Goal: Task Accomplishment & Management: Use online tool/utility

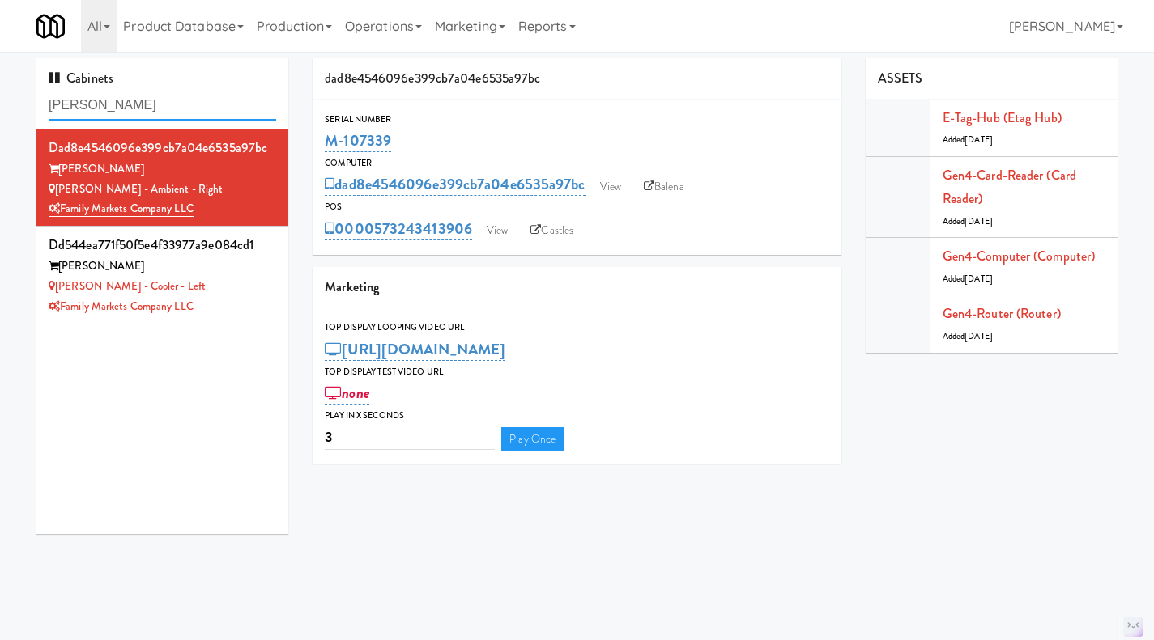
click at [123, 103] on input "rigby" at bounding box center [162, 106] width 227 height 30
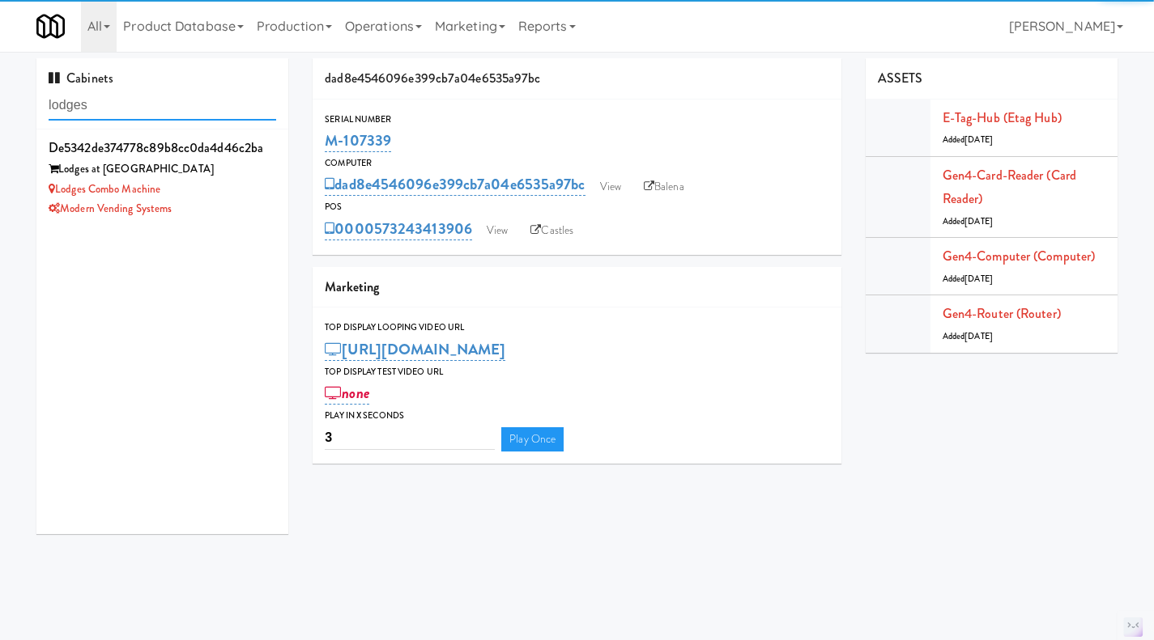
type input "lodges"
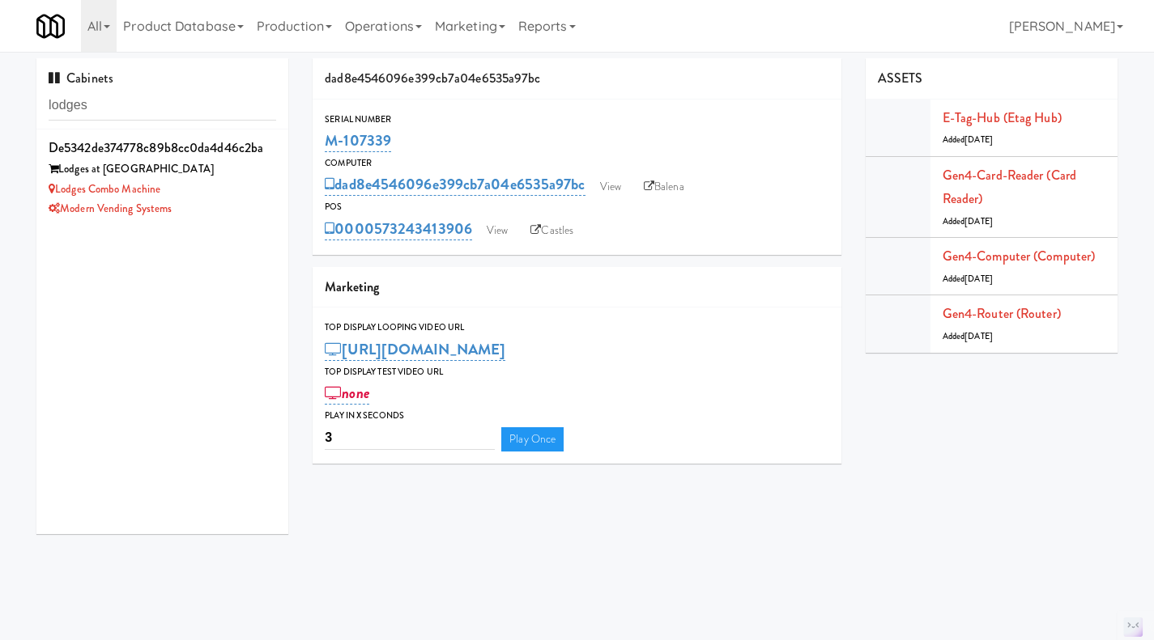
click at [253, 199] on div "Modern Vending Systems" at bounding box center [162, 209] width 227 height 20
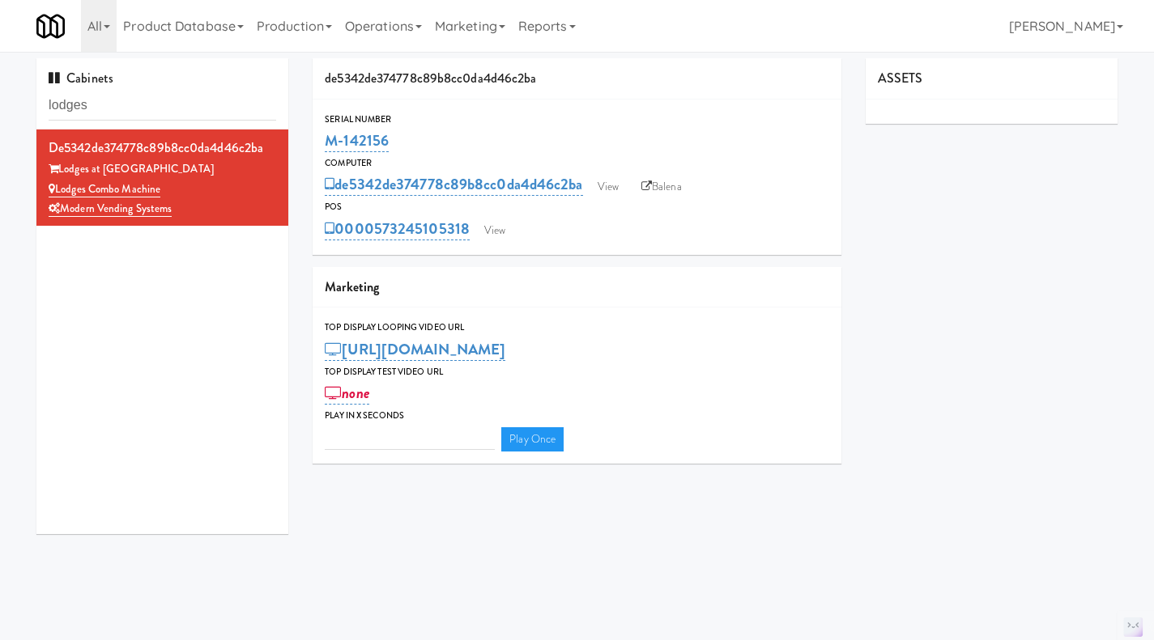
type input "3"
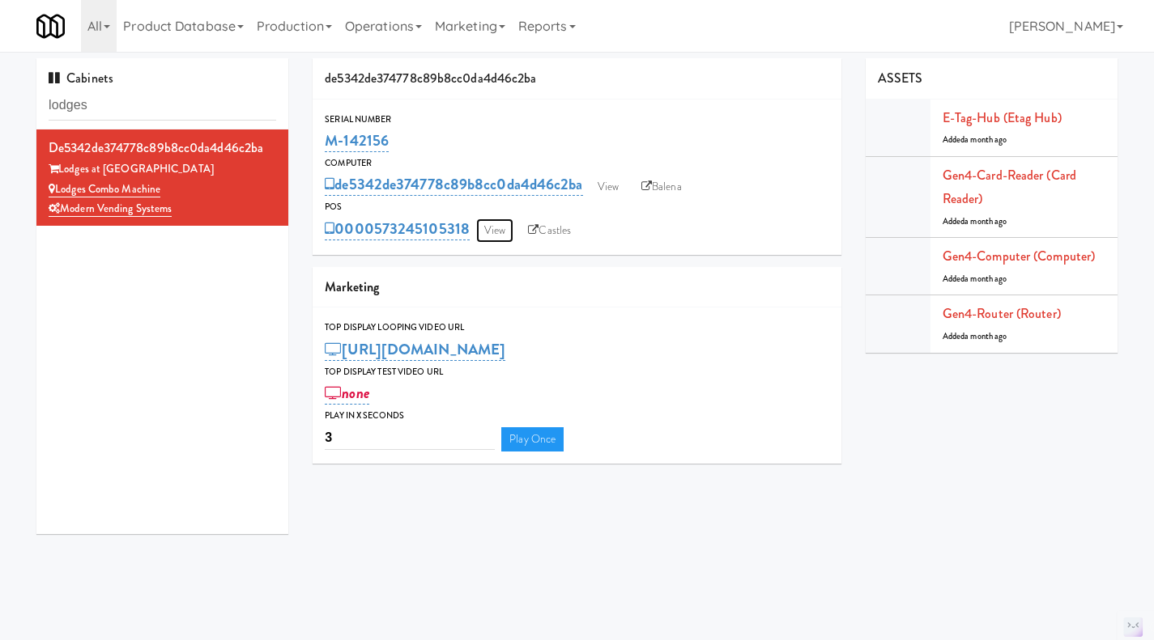
click at [498, 235] on link "View" at bounding box center [494, 231] width 37 height 24
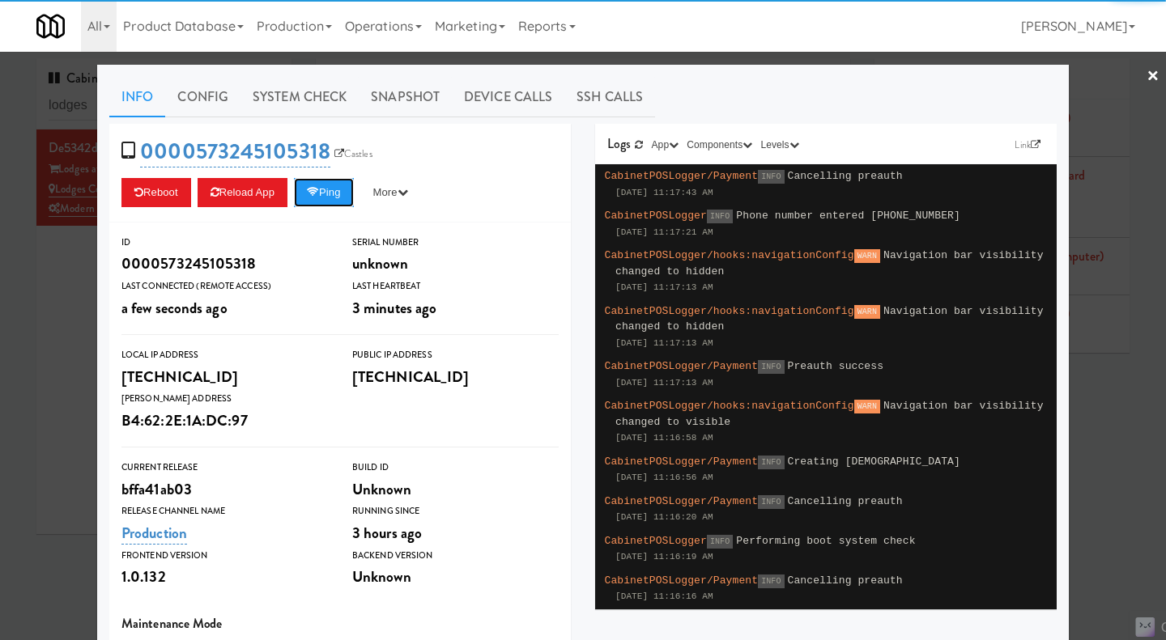
click at [329, 193] on button "Ping" at bounding box center [324, 192] width 60 height 29
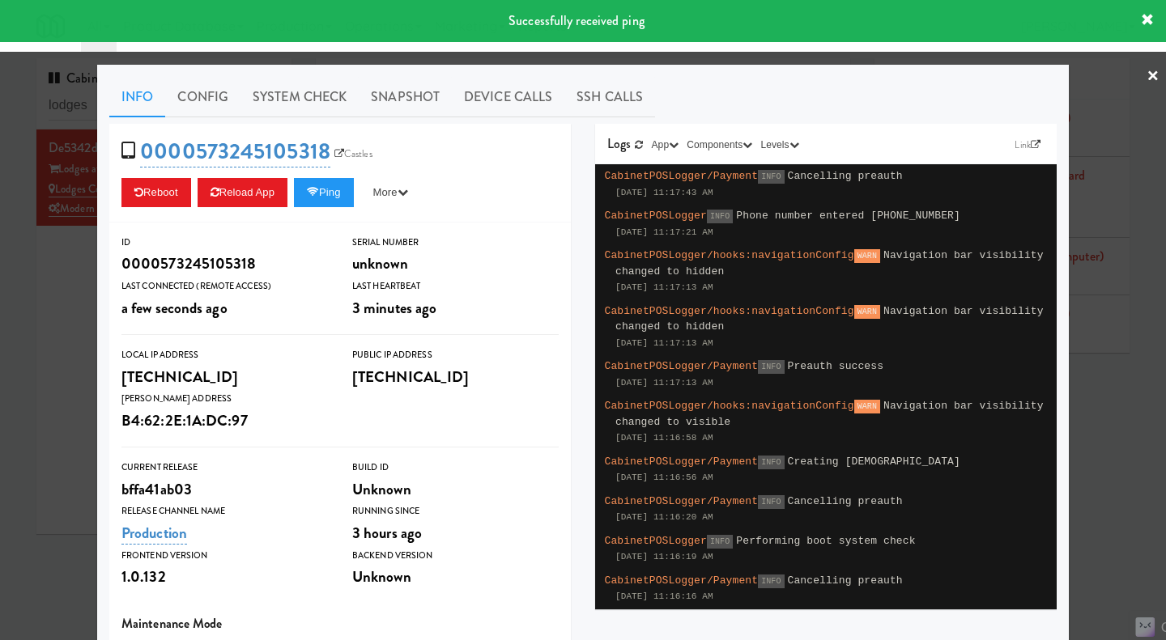
click at [309, 109] on link "System Check" at bounding box center [299, 97] width 118 height 40
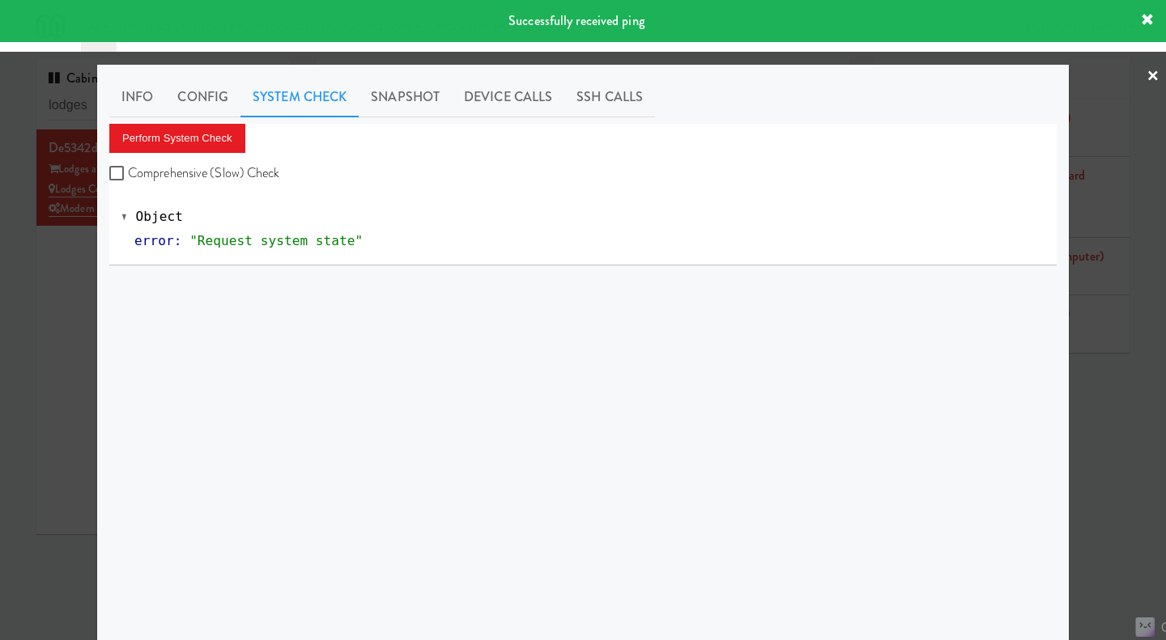
drag, startPoint x: 230, startPoint y: 167, endPoint x: 215, endPoint y: 150, distance: 22.4
click at [230, 166] on label "Comprehensive (Slow) Check" at bounding box center [194, 173] width 171 height 24
click at [128, 168] on input "Comprehensive (Slow) Check" at bounding box center [118, 174] width 19 height 13
checkbox input "true"
click at [206, 140] on button "Perform System Check" at bounding box center [177, 138] width 136 height 29
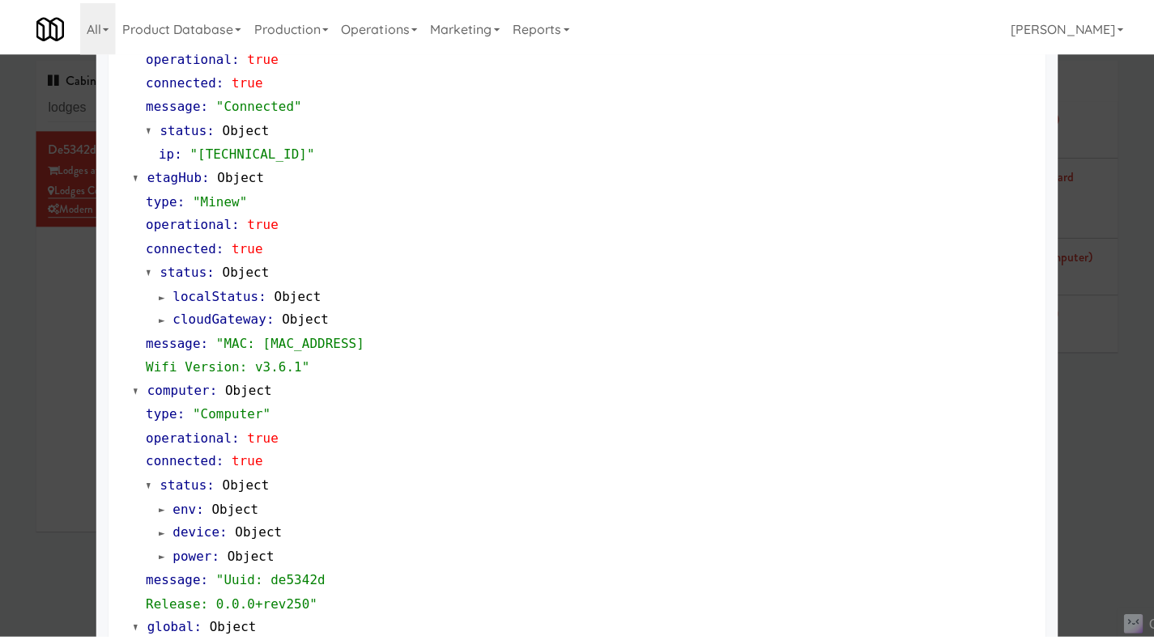
scroll to position [1358, 0]
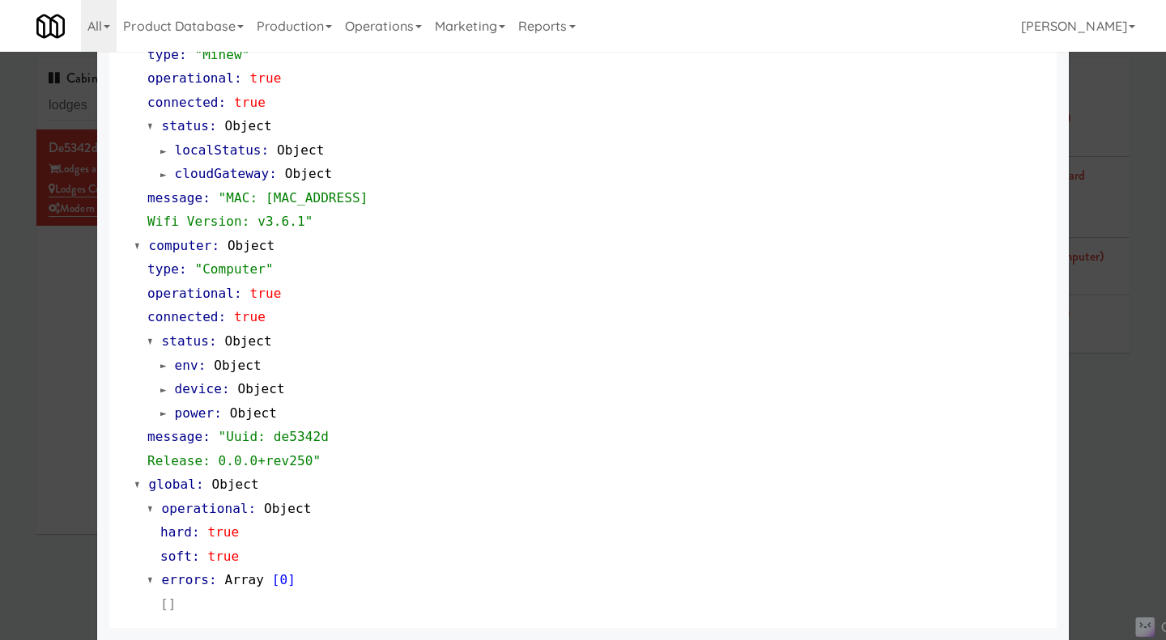
click at [1117, 414] on div at bounding box center [583, 320] width 1166 height 640
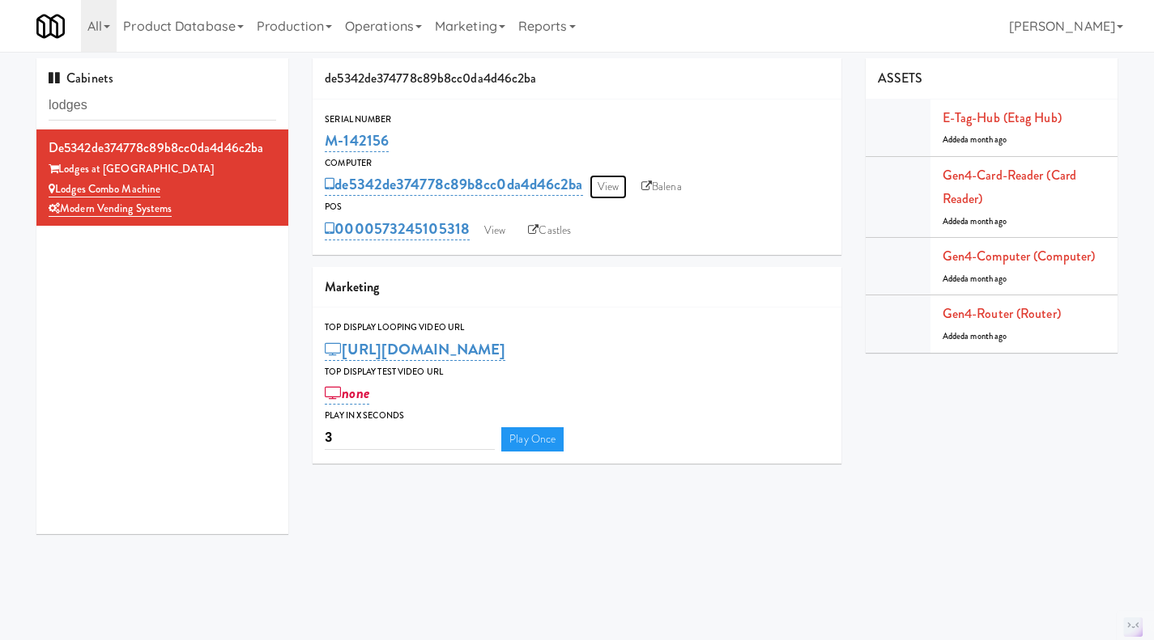
click at [608, 193] on link "View" at bounding box center [607, 187] width 37 height 24
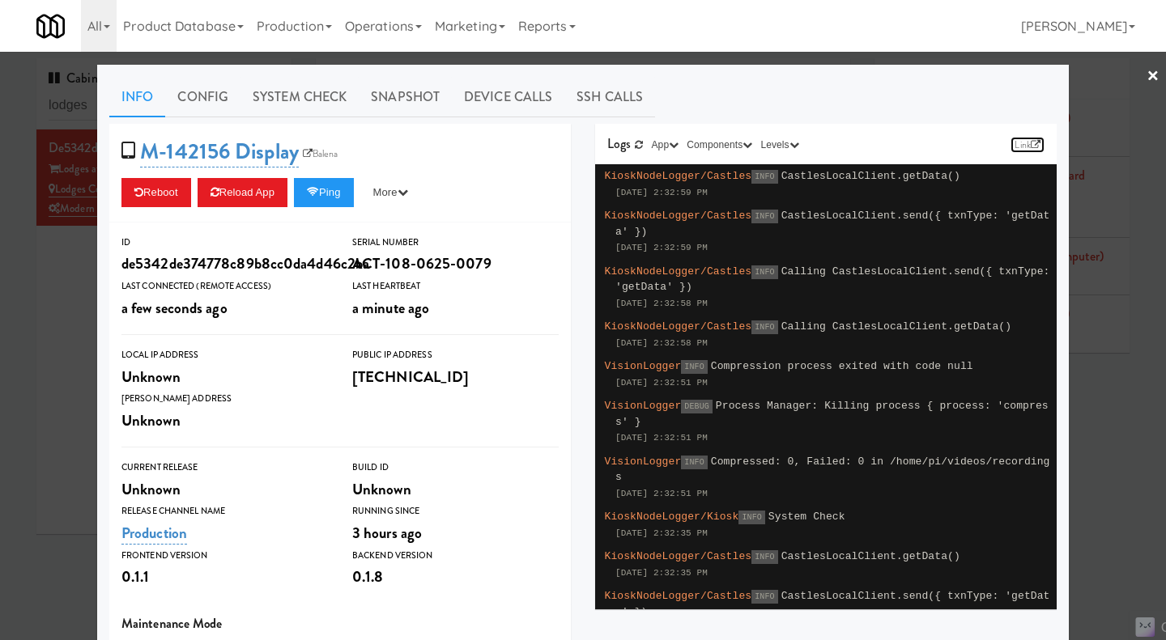
click at [1013, 147] on link "Link" at bounding box center [1027, 145] width 34 height 16
click at [55, 327] on div at bounding box center [583, 320] width 1166 height 640
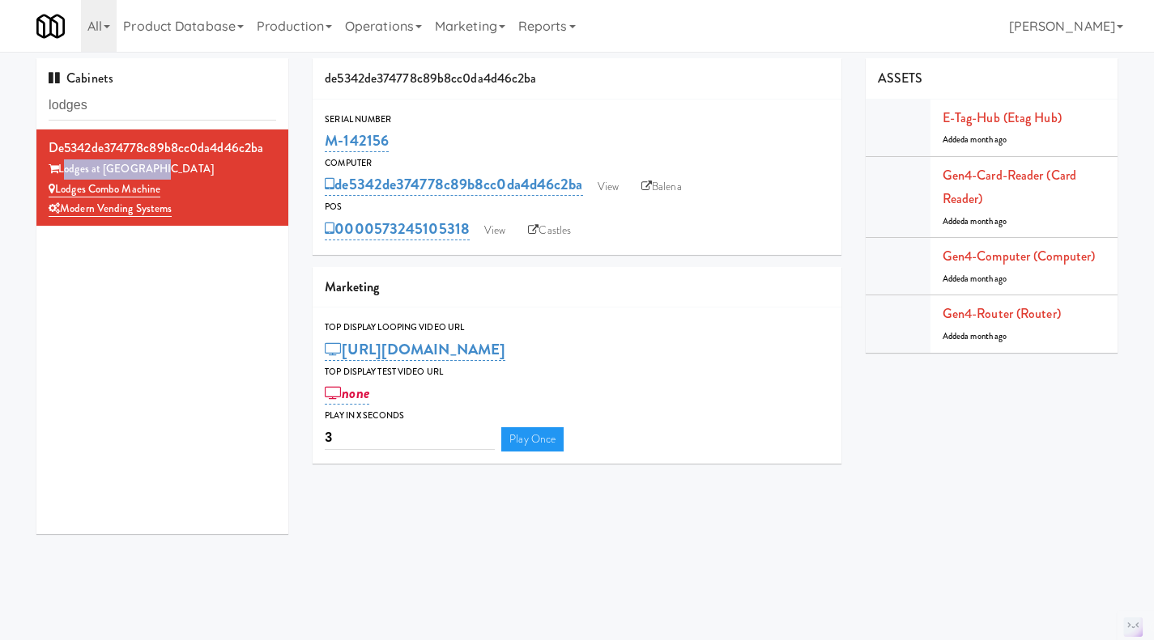
drag, startPoint x: 149, startPoint y: 169, endPoint x: 62, endPoint y: 167, distance: 87.5
click at [62, 167] on div "Lodges at Fort Mill" at bounding box center [162, 169] width 227 height 20
copy div "Lodges at Fort Mill"
click at [113, 101] on input "lodges" at bounding box center [162, 106] width 227 height 30
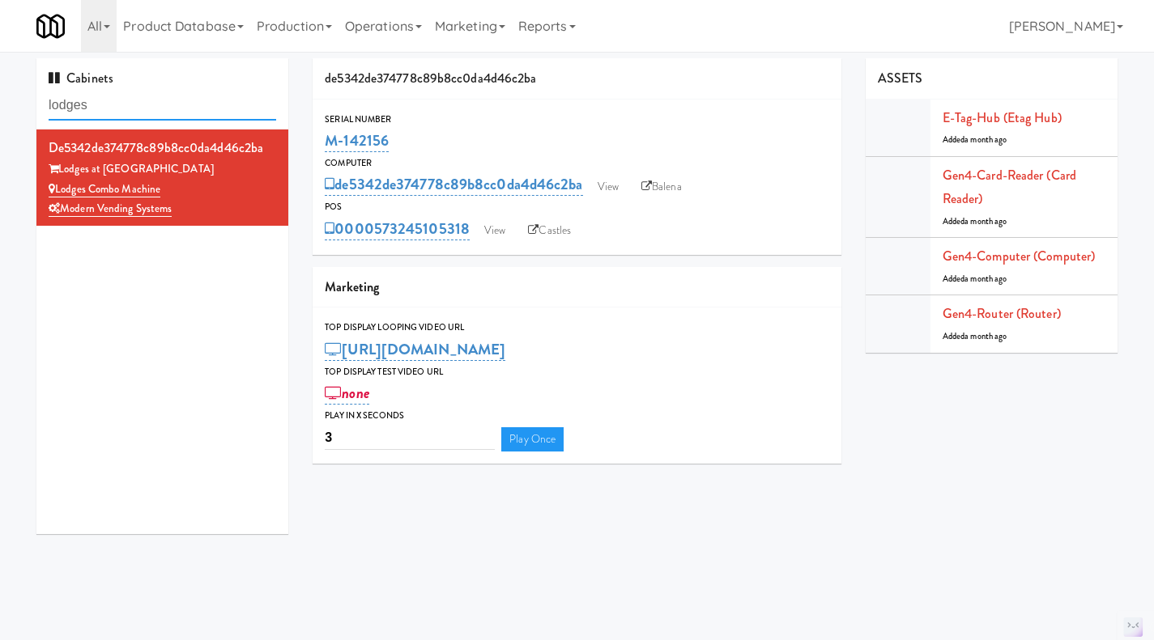
paste input "Lodges at Fort Mill"
click at [158, 101] on input "Lodges at Fort Mill" at bounding box center [162, 106] width 227 height 30
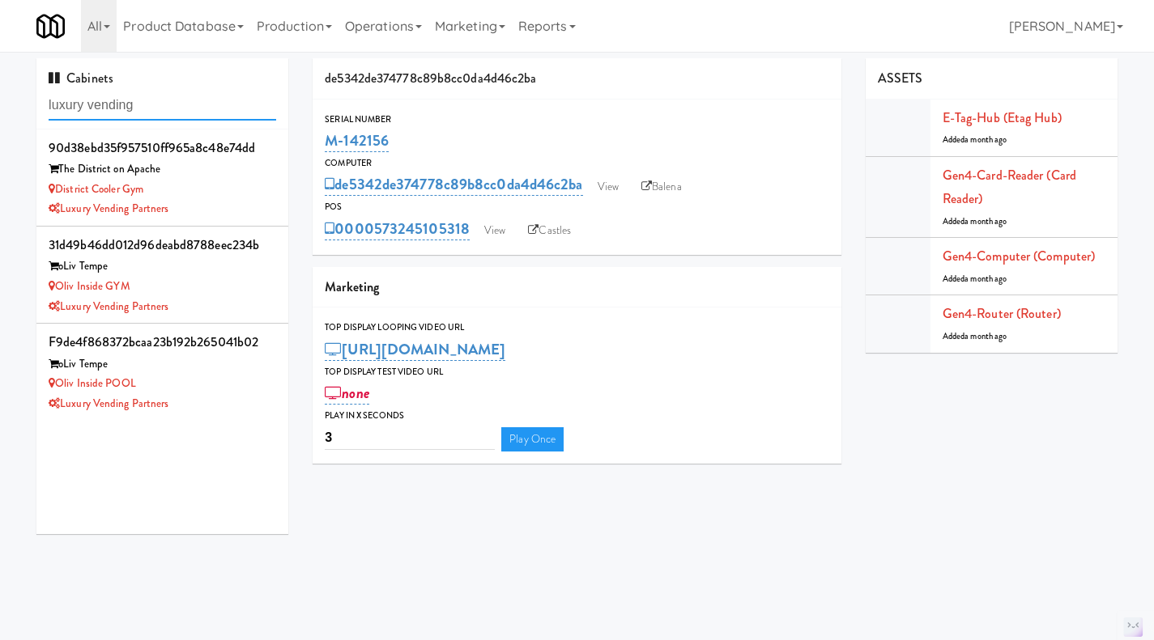
type input "luxury vending"
drag, startPoint x: 178, startPoint y: 406, endPoint x: 62, endPoint y: 416, distance: 116.2
click at [62, 416] on li "f9de4f868372bcaa23b192b265041b02 oLiv Tempe Oliv Inside POOL Luxury Vending Par…" at bounding box center [162, 372] width 252 height 96
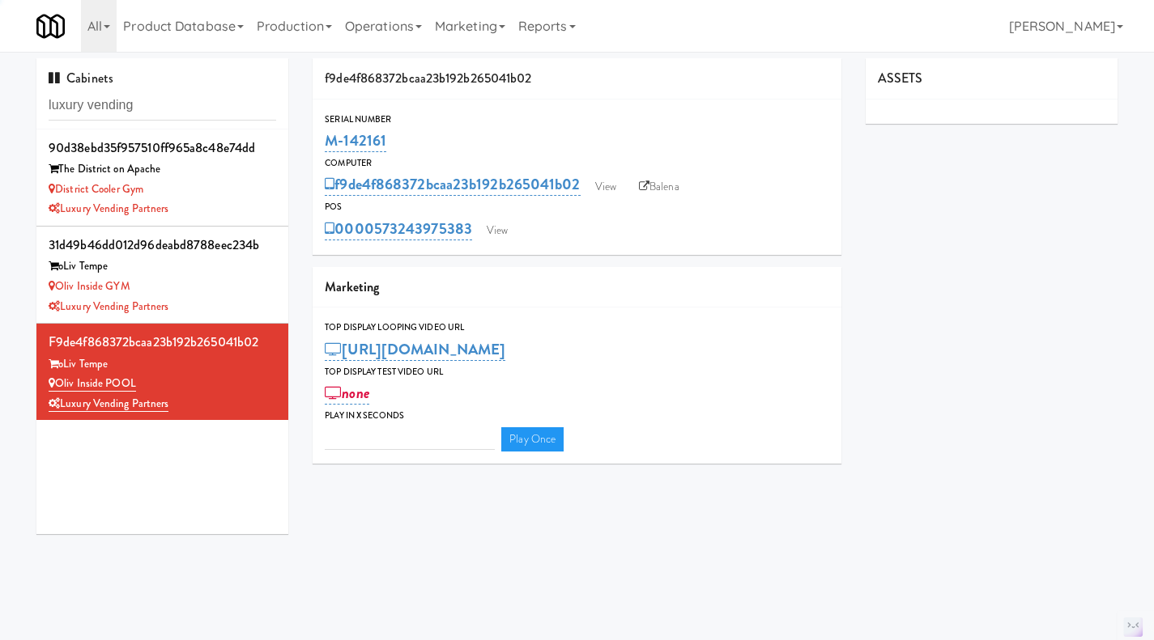
type input "3"
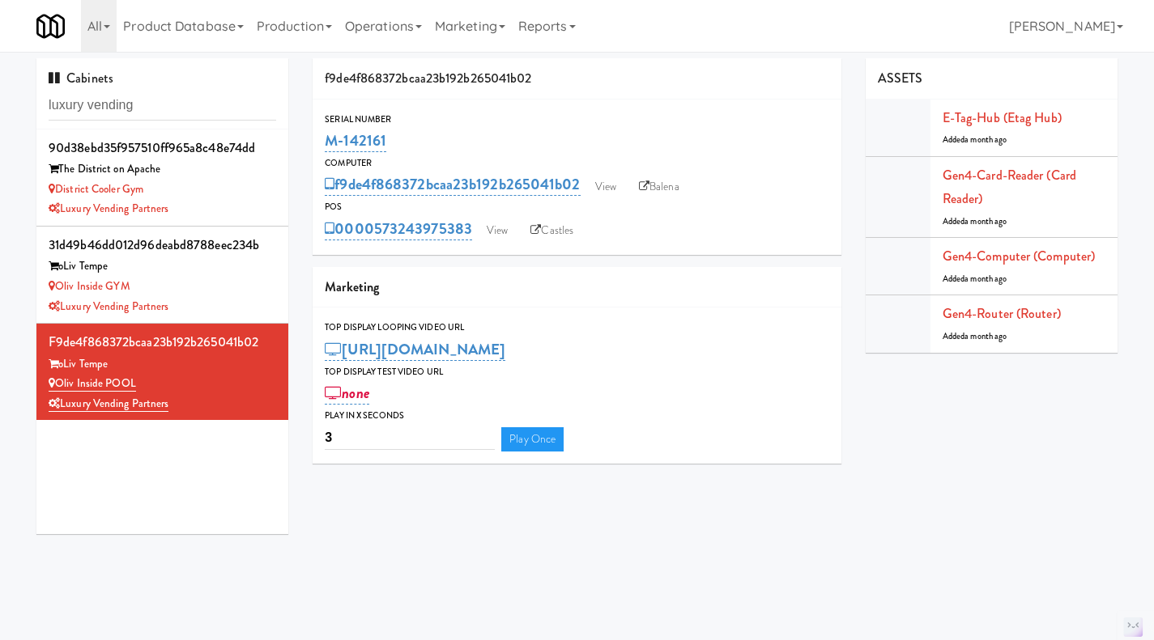
click at [775, 101] on div "Serial Number M-142161 Computer f9de4f868372bcaa23b192b265041b02 View Balena PO…" at bounding box center [576, 177] width 529 height 155
drag, startPoint x: 406, startPoint y: 140, endPoint x: 309, endPoint y: 140, distance: 96.3
click at [309, 140] on div "f9de4f868372bcaa23b192b265041b02 Serial Number M-142161 Computer f9de4f868372bc…" at bounding box center [576, 267] width 553 height 418
copy link "M-142161"
click at [232, 283] on div "Oliv Inside GYM" at bounding box center [162, 287] width 227 height 20
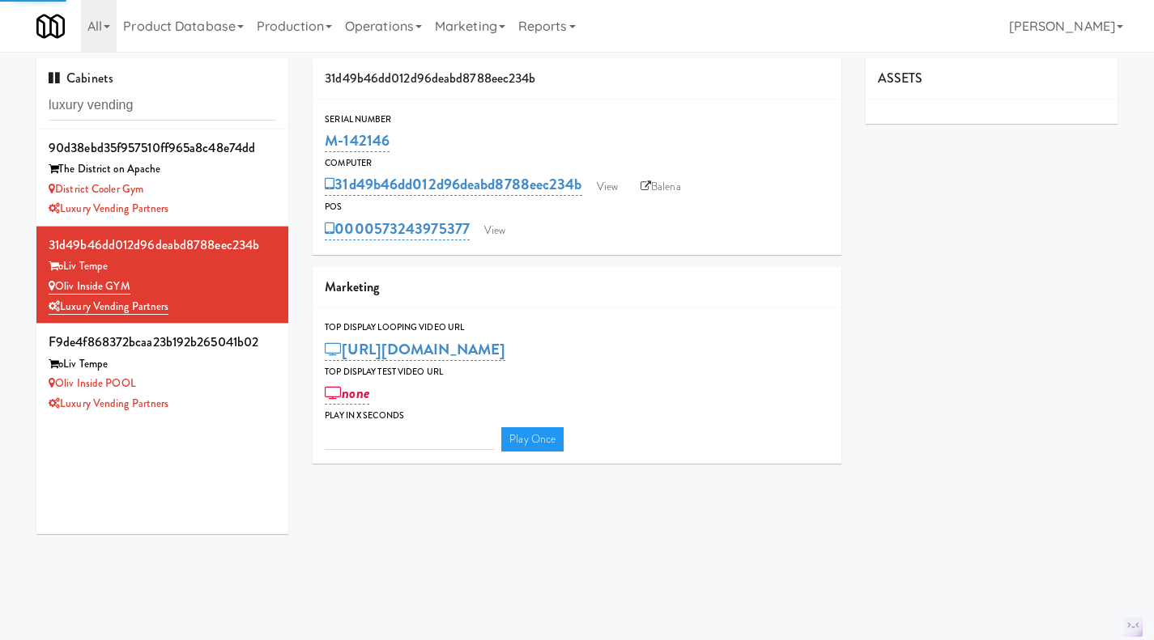
type input "3"
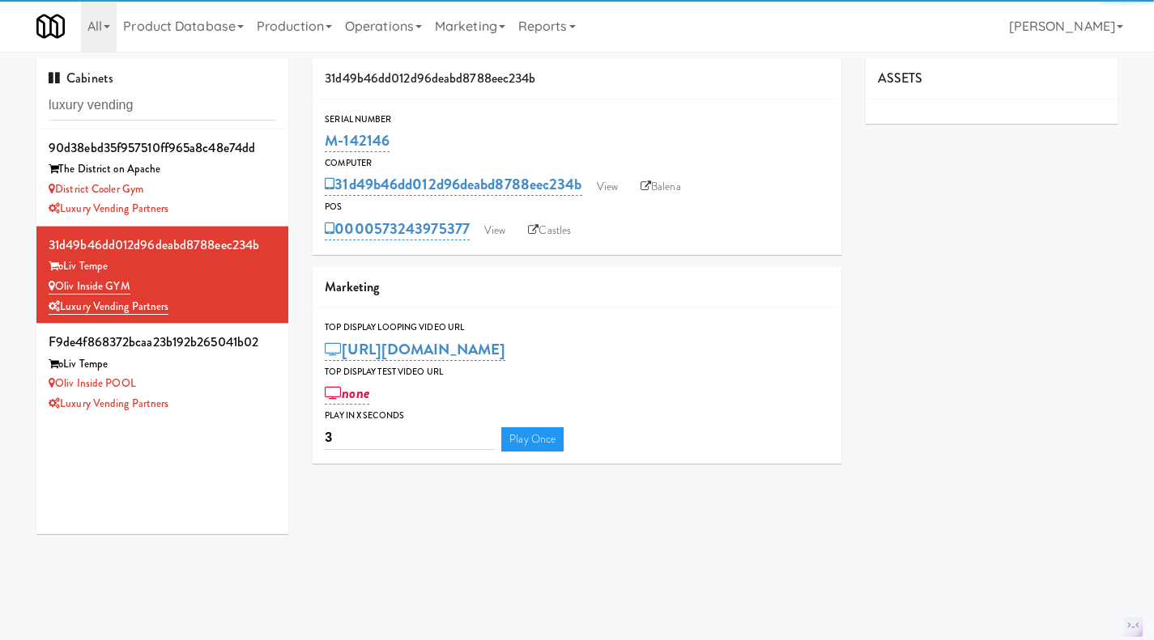
drag, startPoint x: 406, startPoint y: 142, endPoint x: 324, endPoint y: 151, distance: 82.2
click at [312, 148] on div "Serial Number M-142146" at bounding box center [576, 134] width 529 height 44
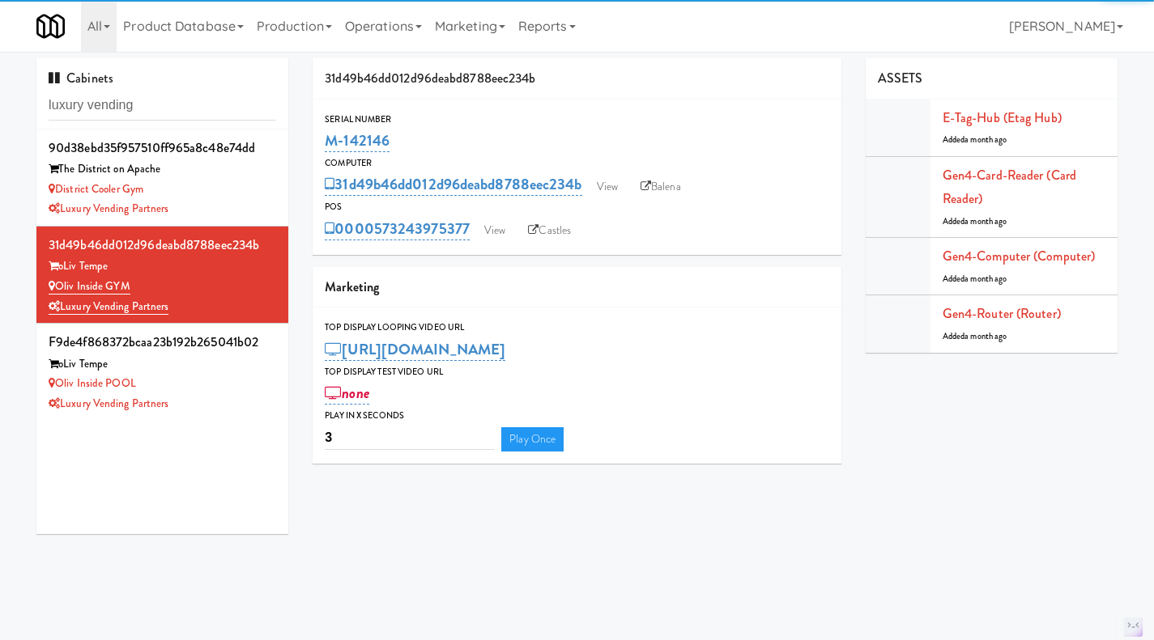
copy link "M-142146"
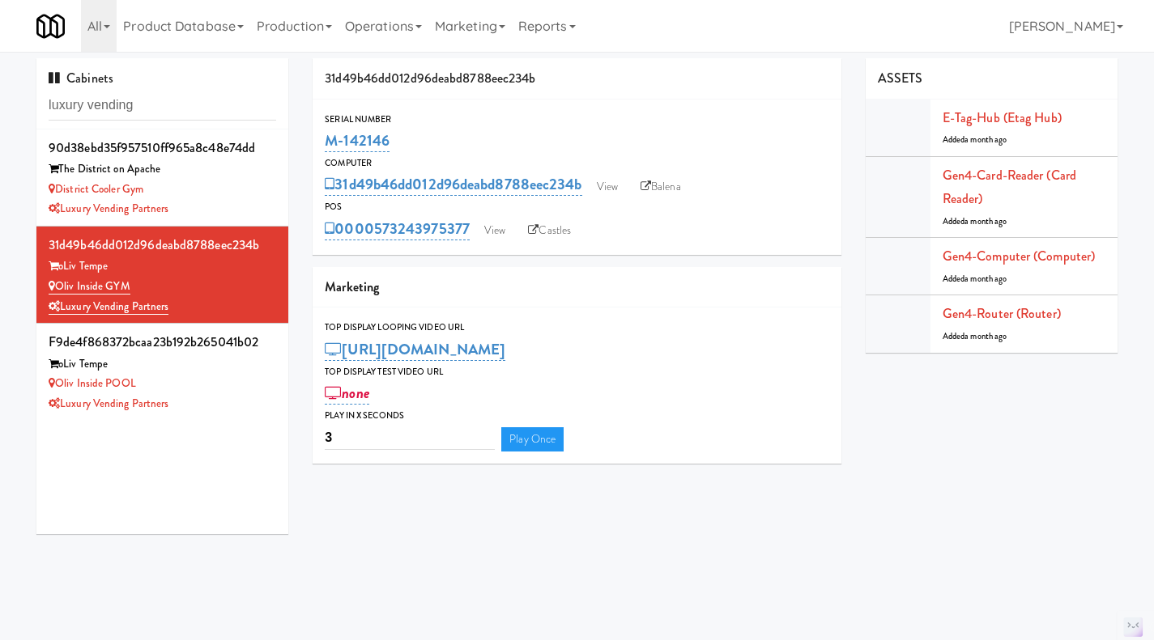
click at [235, 186] on div "District Cooler Gym" at bounding box center [162, 190] width 227 height 20
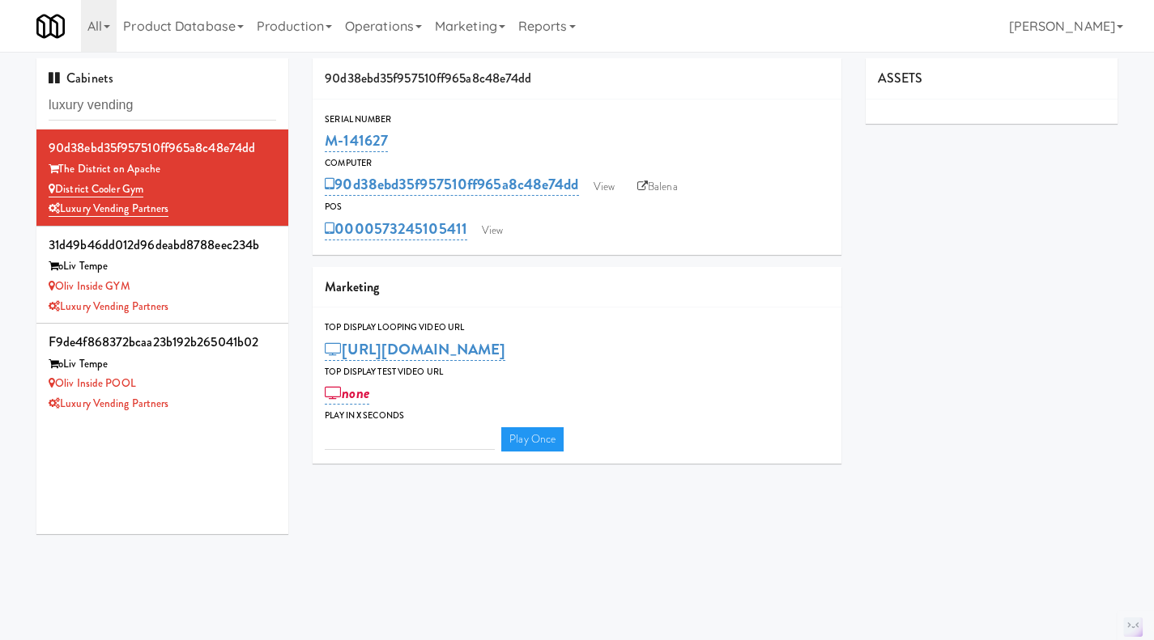
type input "3"
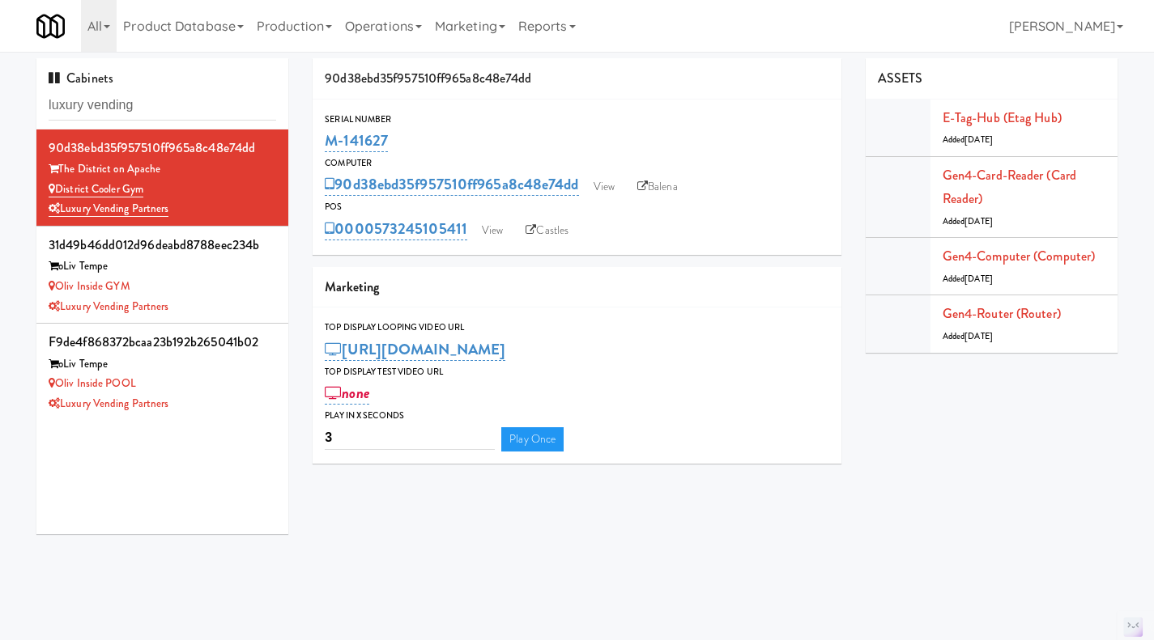
drag, startPoint x: 389, startPoint y: 138, endPoint x: 320, endPoint y: 140, distance: 69.7
click at [320, 140] on div "Serial Number M-141627" at bounding box center [576, 134] width 529 height 44
copy link "M-141627"
click at [113, 105] on input "luxury vending" at bounding box center [162, 106] width 227 height 30
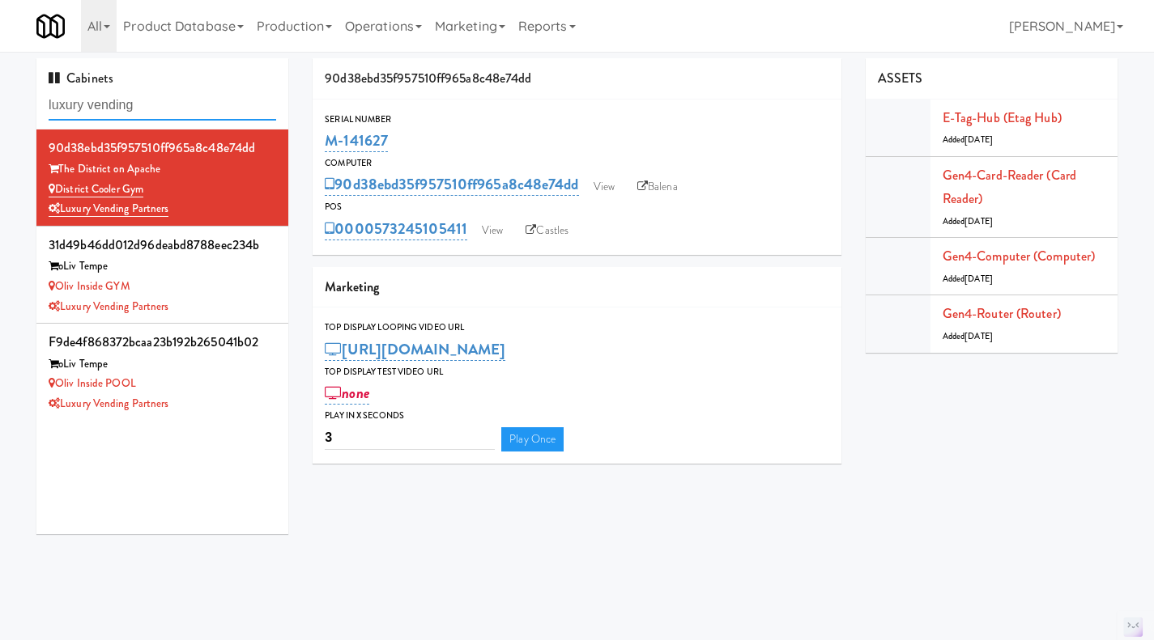
click at [113, 105] on input "luxury vending" at bounding box center [162, 106] width 227 height 30
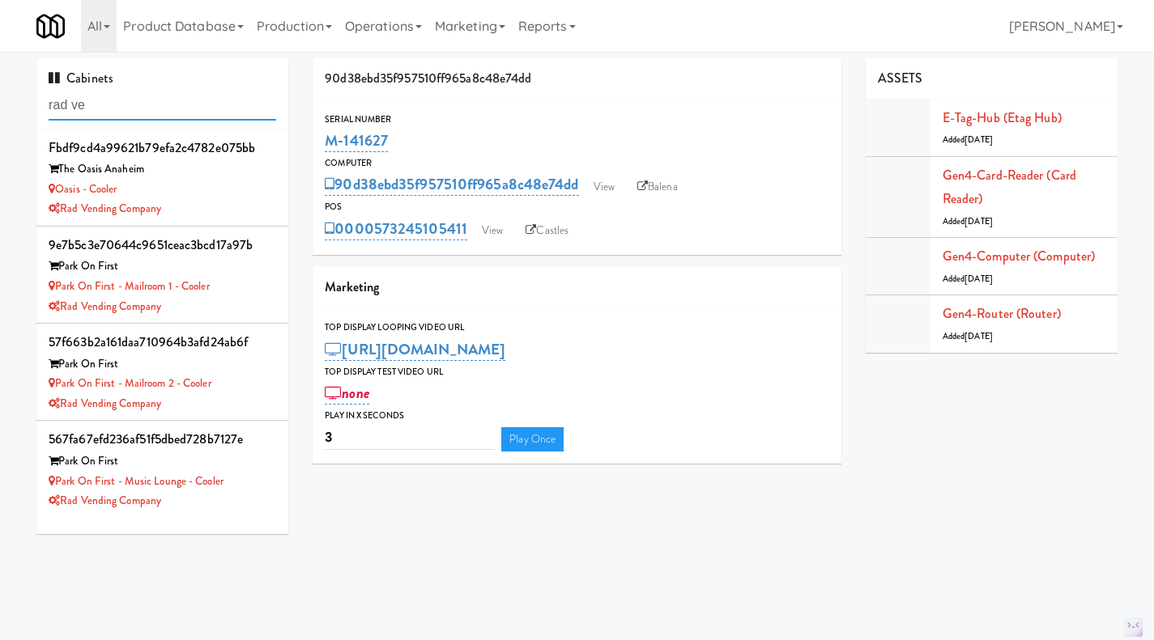
type input "rad ve"
click at [252, 391] on div "Park on First - Mailroom 2 - Cooler" at bounding box center [162, 384] width 227 height 20
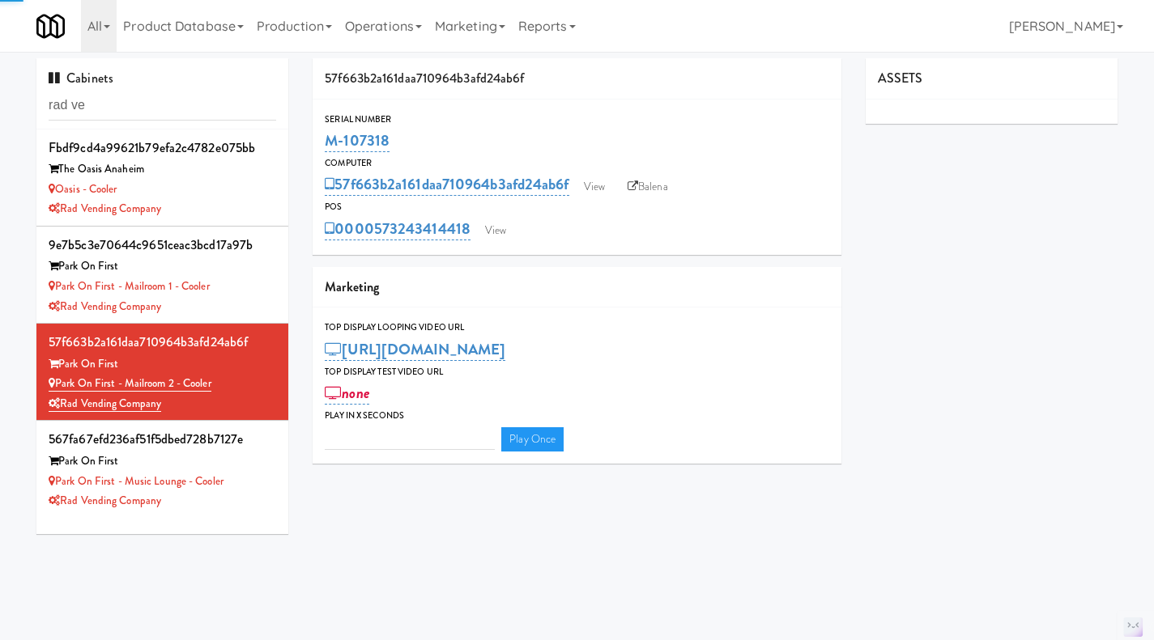
type input "3"
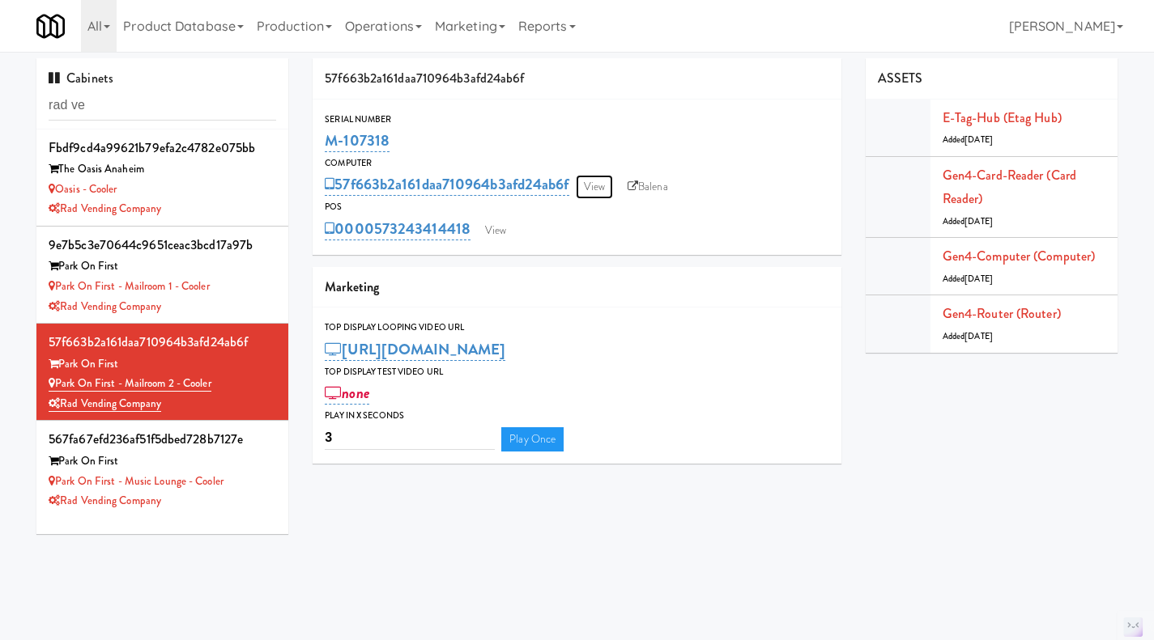
click at [597, 192] on link "View" at bounding box center [594, 187] width 37 height 24
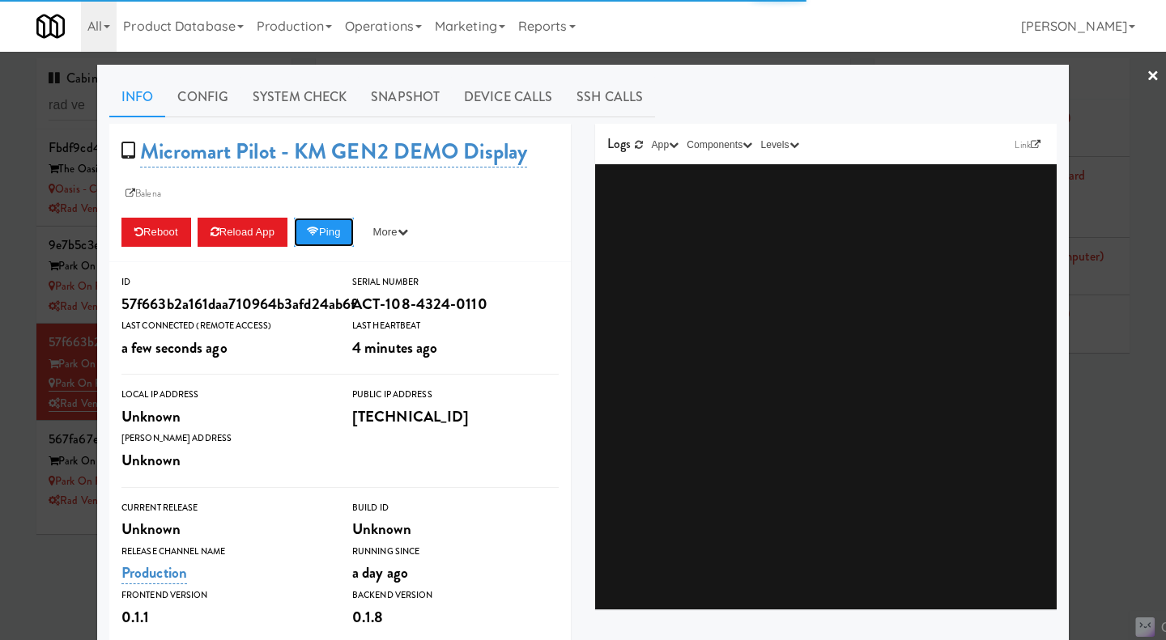
click at [335, 232] on button "Ping" at bounding box center [324, 232] width 60 height 29
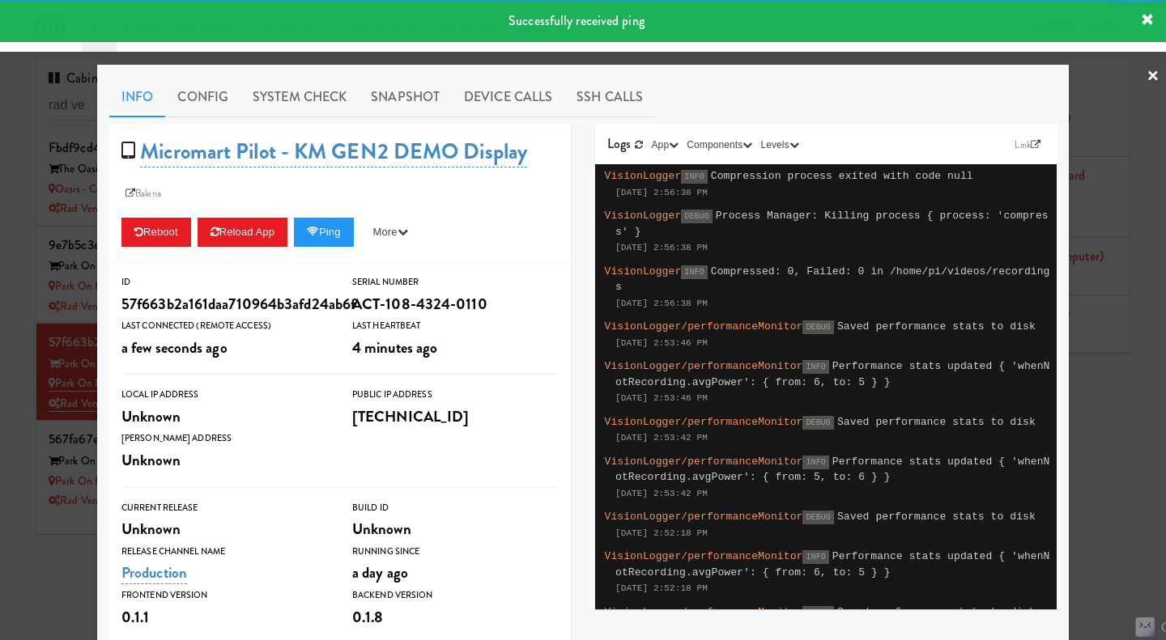
click at [726, 61] on div at bounding box center [583, 320] width 1166 height 640
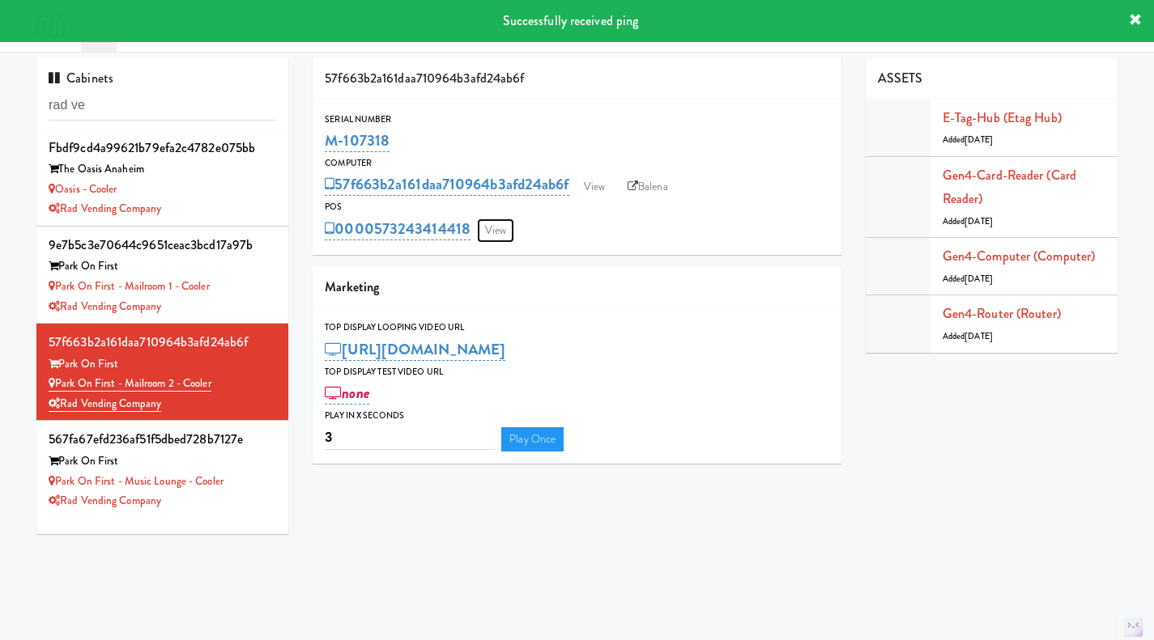
click at [482, 234] on link "View" at bounding box center [495, 231] width 37 height 24
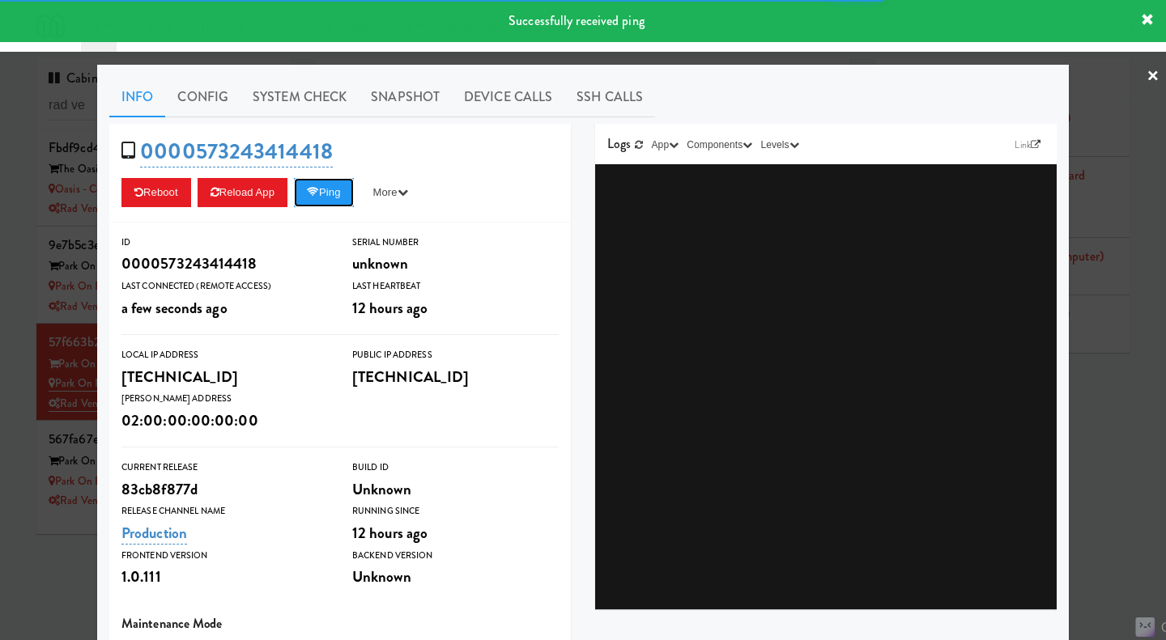
click at [316, 189] on icon at bounding box center [313, 192] width 12 height 11
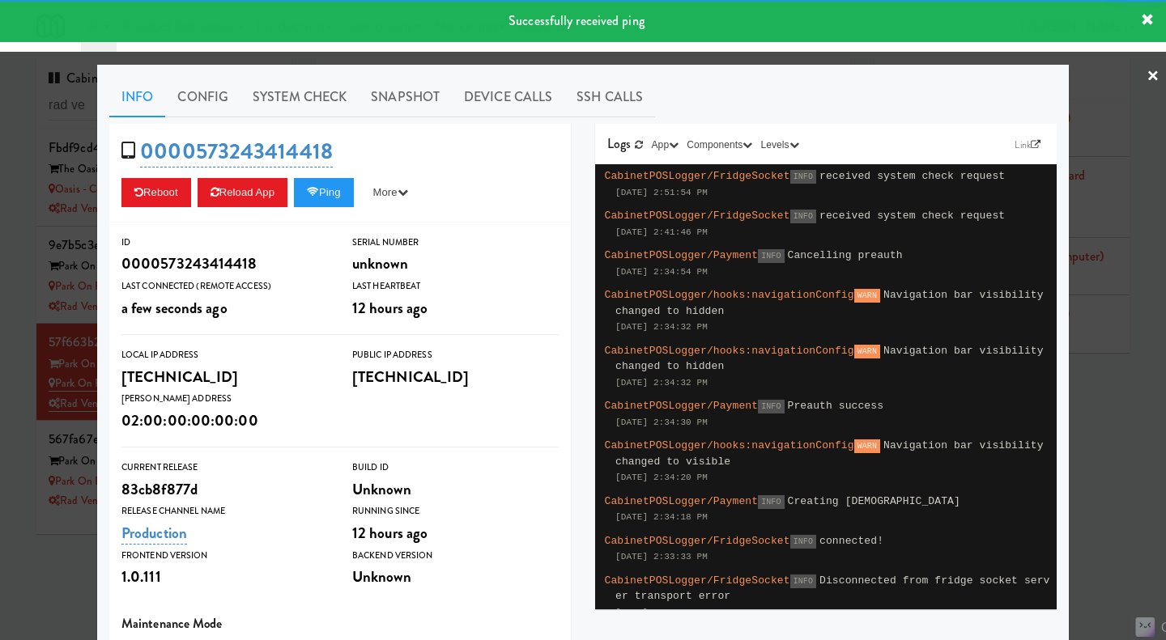
click at [311, 100] on link "System Check" at bounding box center [299, 97] width 118 height 40
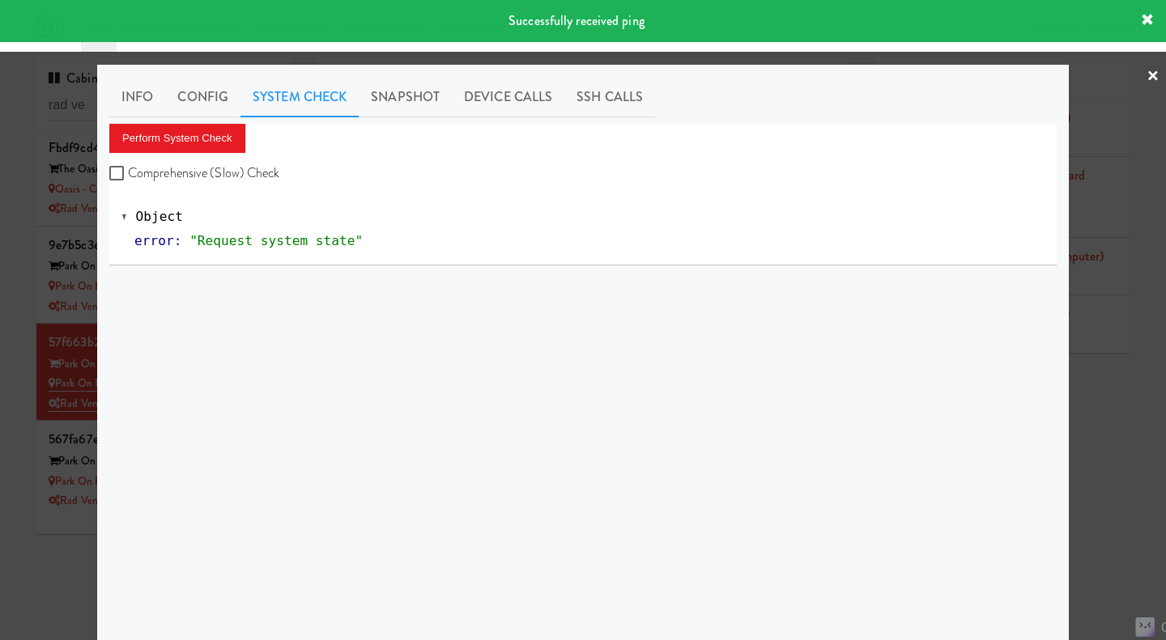
click at [212, 177] on label "Comprehensive (Slow) Check" at bounding box center [194, 173] width 171 height 24
click at [128, 177] on input "Comprehensive (Slow) Check" at bounding box center [118, 174] width 19 height 13
checkbox input "true"
click at [201, 140] on button "Perform System Check" at bounding box center [177, 138] width 136 height 29
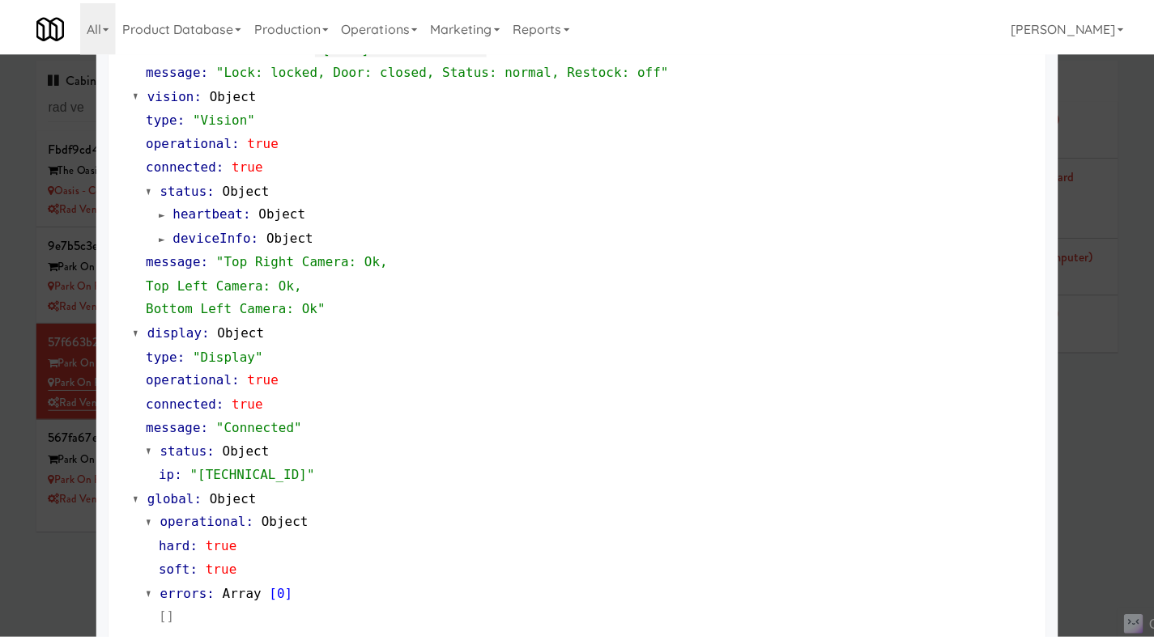
scroll to position [617, 0]
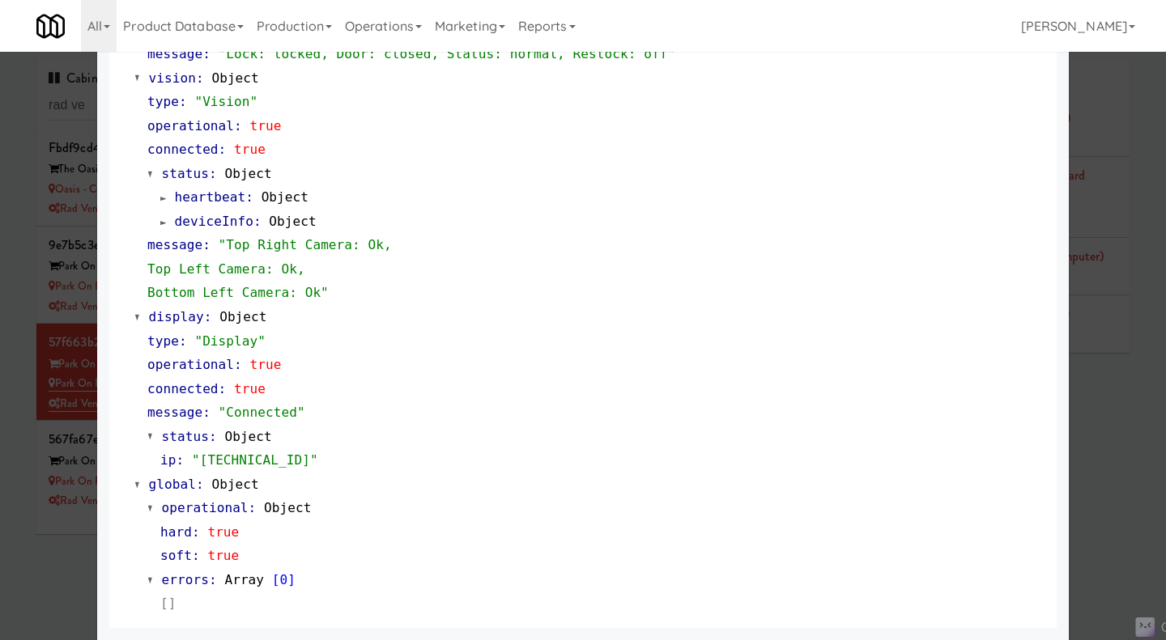
click at [1124, 499] on div at bounding box center [583, 320] width 1166 height 640
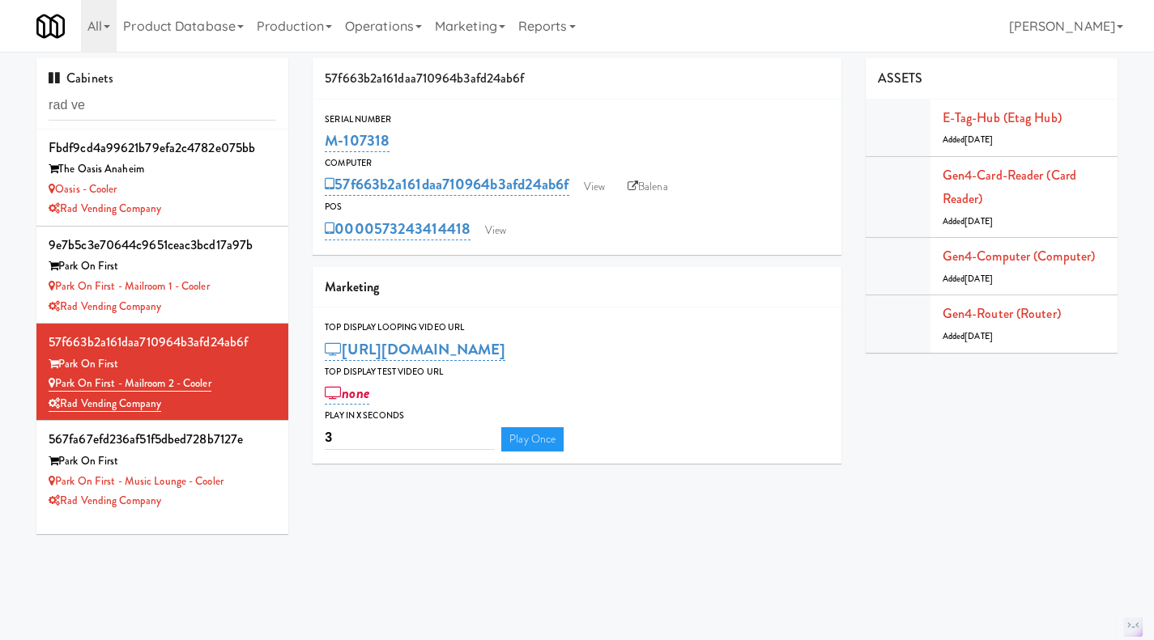
drag, startPoint x: 468, startPoint y: 246, endPoint x: 376, endPoint y: 247, distance: 92.3
click at [376, 247] on div "Serial Number M-107318 Computer 57f663b2a161daa710964b3afd24ab6f View Balena PO…" at bounding box center [576, 177] width 529 height 155
copy link "573243414418"
click at [242, 297] on div "Rad Vending Company" at bounding box center [162, 307] width 227 height 20
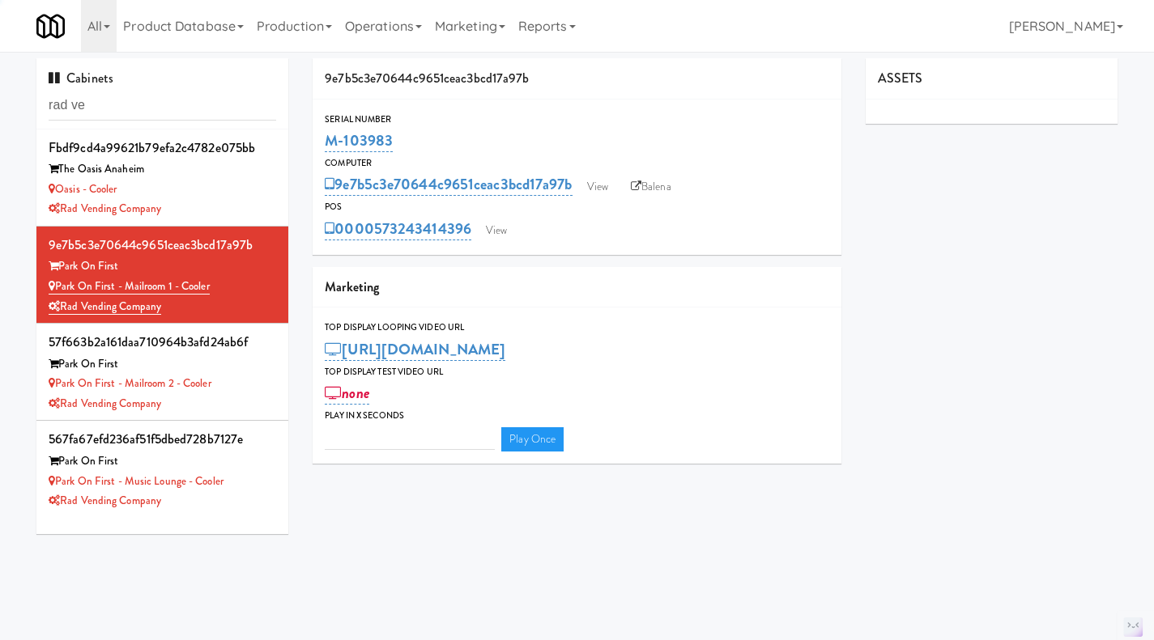
type input "3"
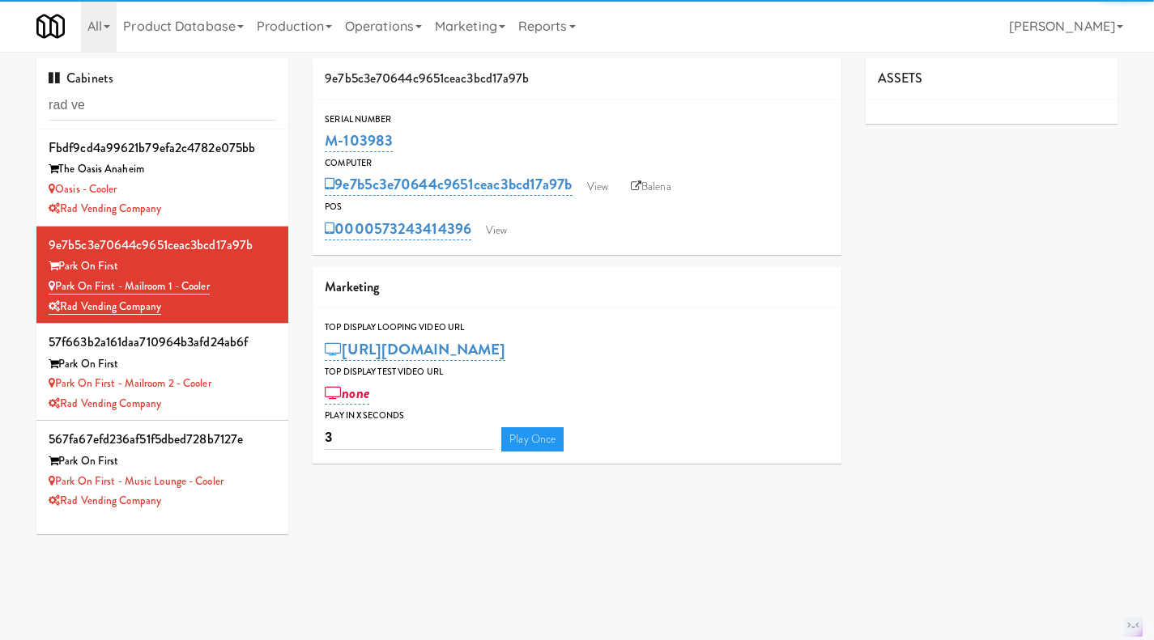
drag, startPoint x: 476, startPoint y: 249, endPoint x: 372, endPoint y: 246, distance: 103.6
click at [372, 246] on div "Serial Number M-103983 Computer 9e7b5c3e70644c9651ceac3bcd17a97b View Balena PO…" at bounding box center [576, 177] width 529 height 155
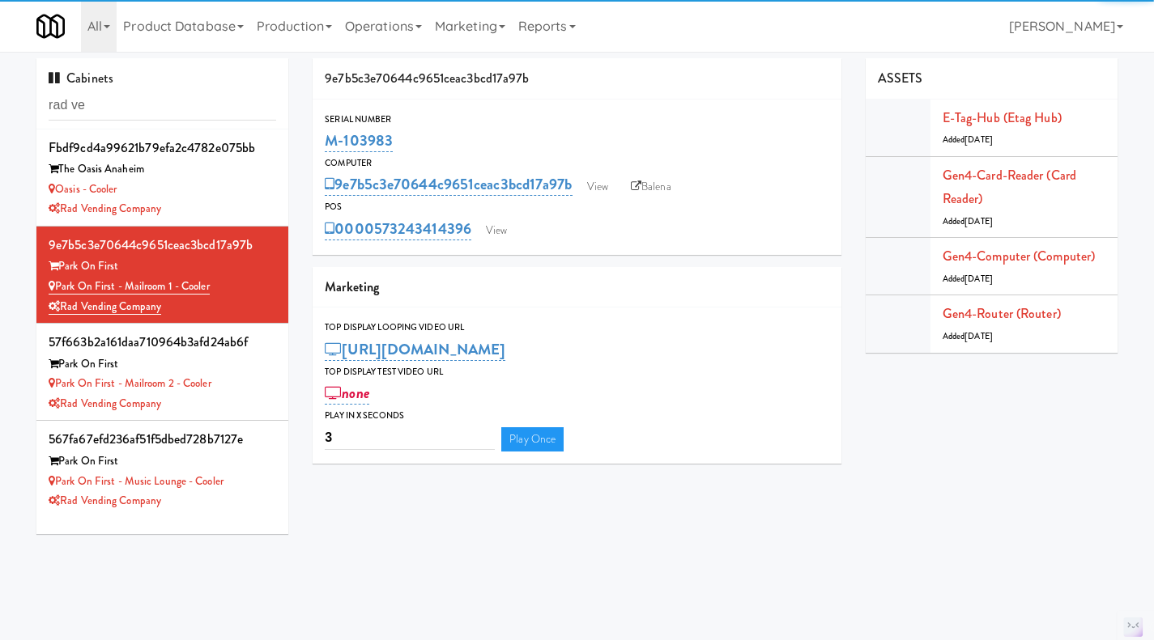
copy link "573243414396"
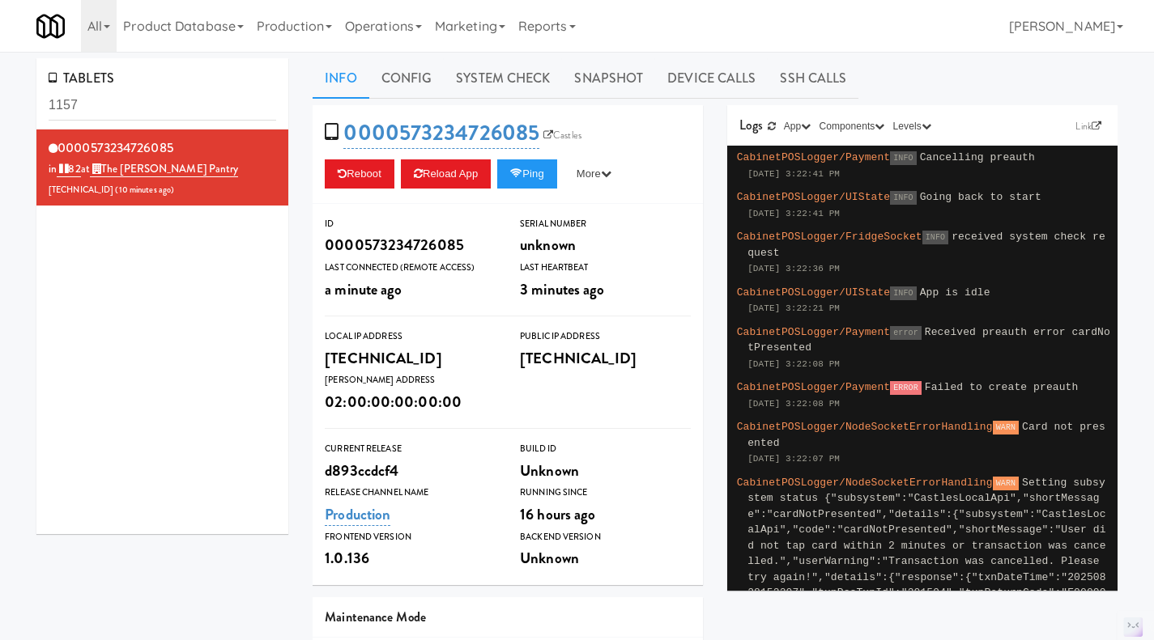
click at [423, 15] on link "Operations" at bounding box center [383, 26] width 90 height 52
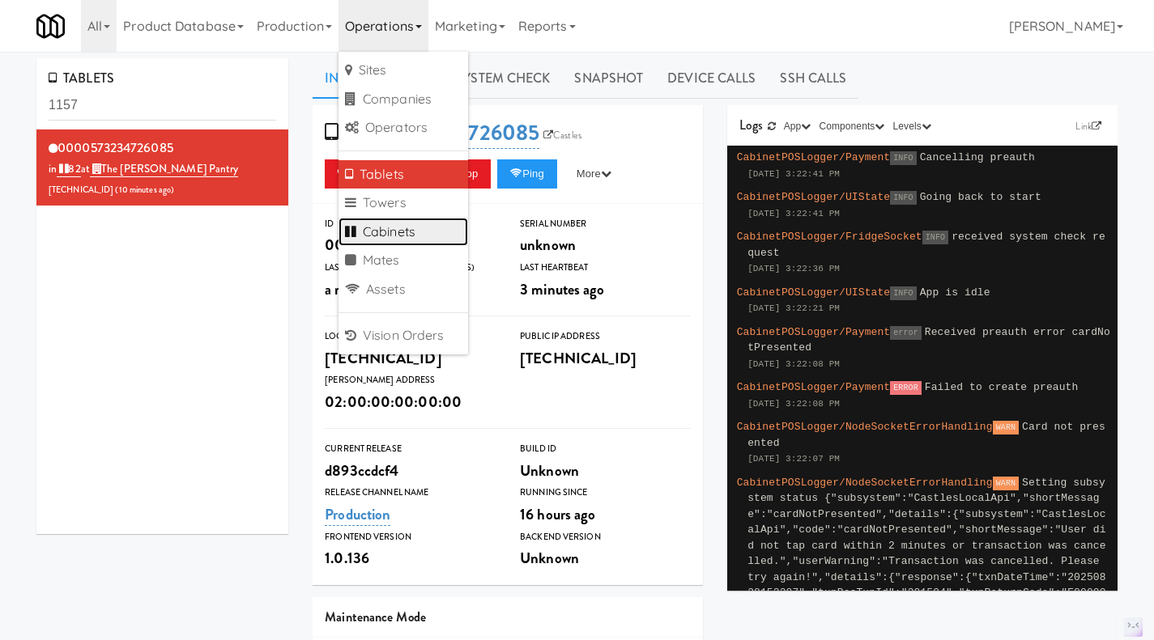
click at [400, 232] on link "Cabinets" at bounding box center [403, 232] width 130 height 29
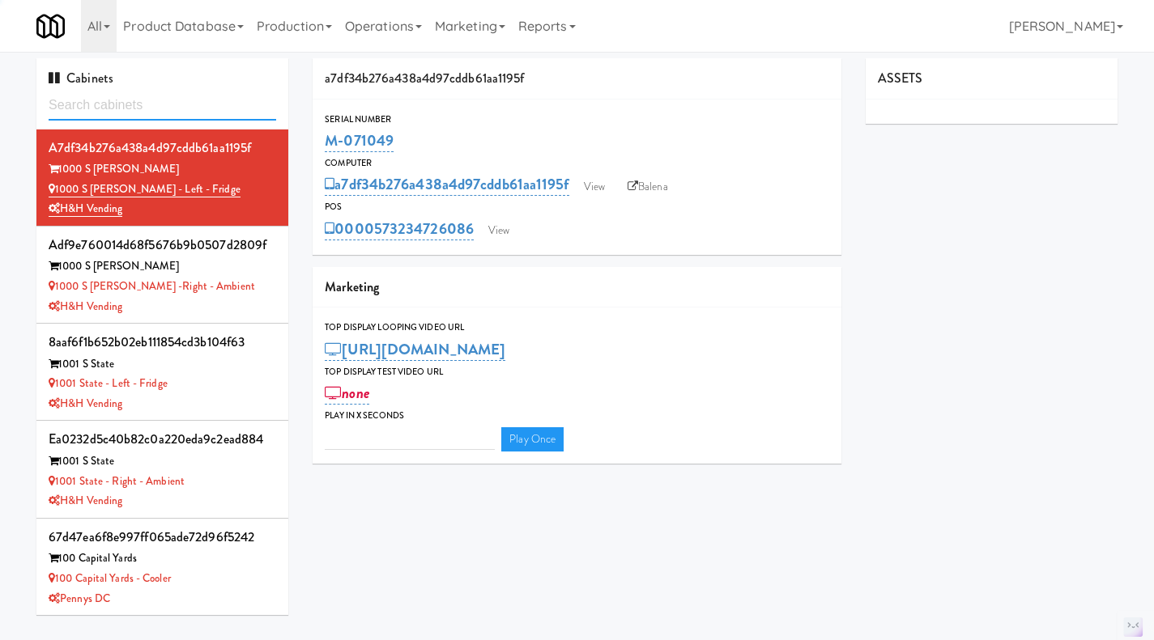
type input "3"
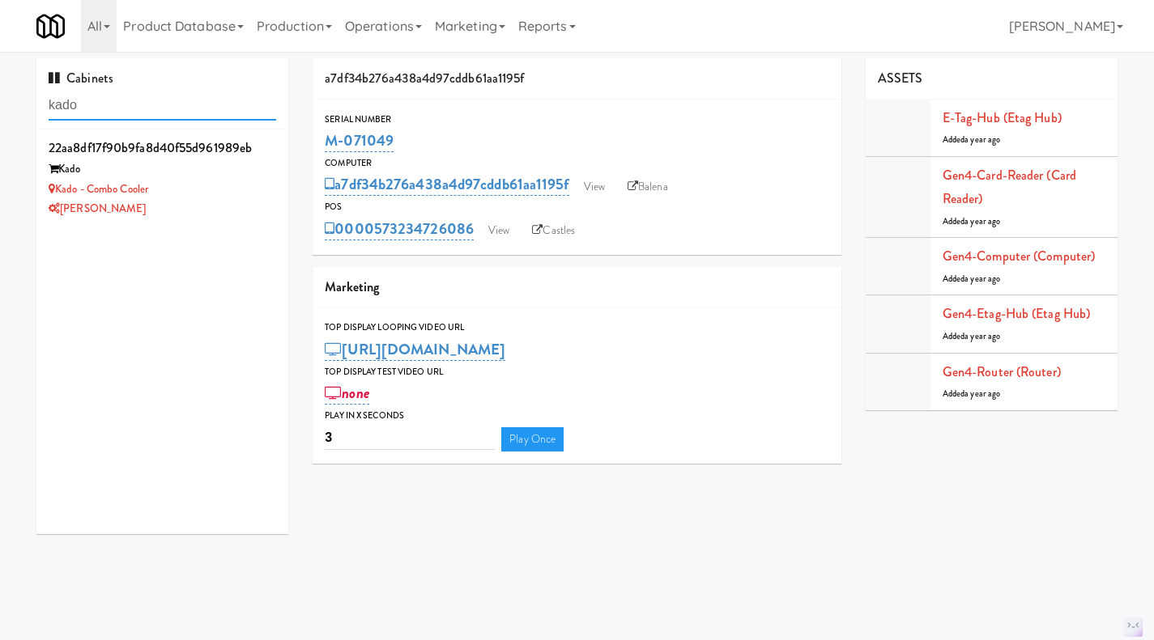
type input "kado"
click at [192, 185] on div "Kado - Combo Cooler" at bounding box center [162, 190] width 227 height 20
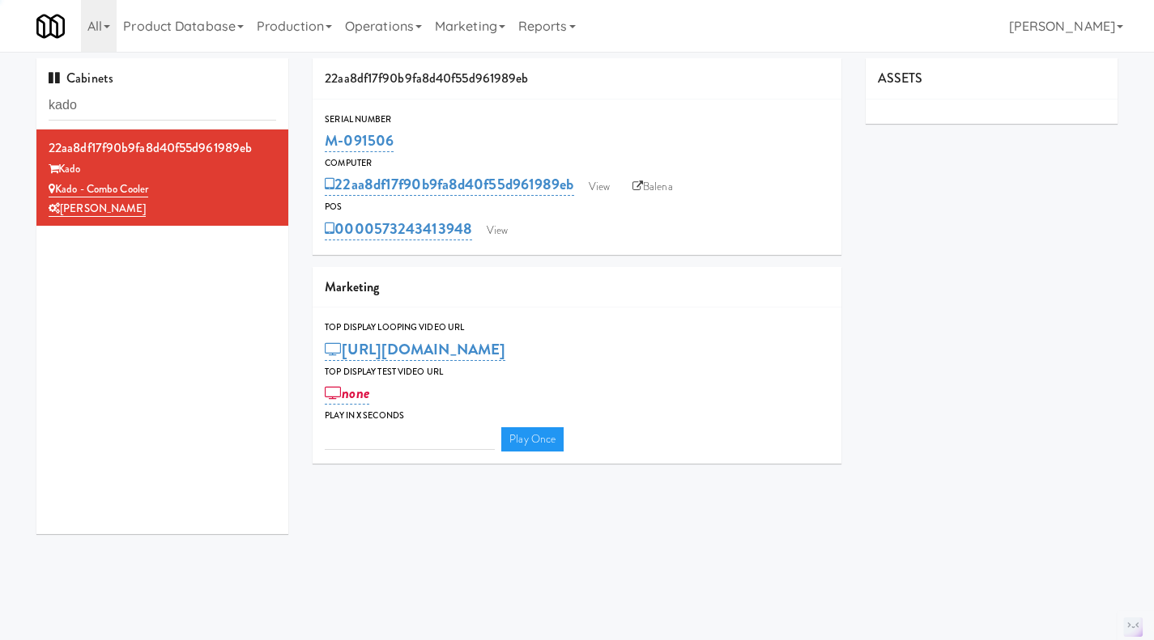
type input "3"
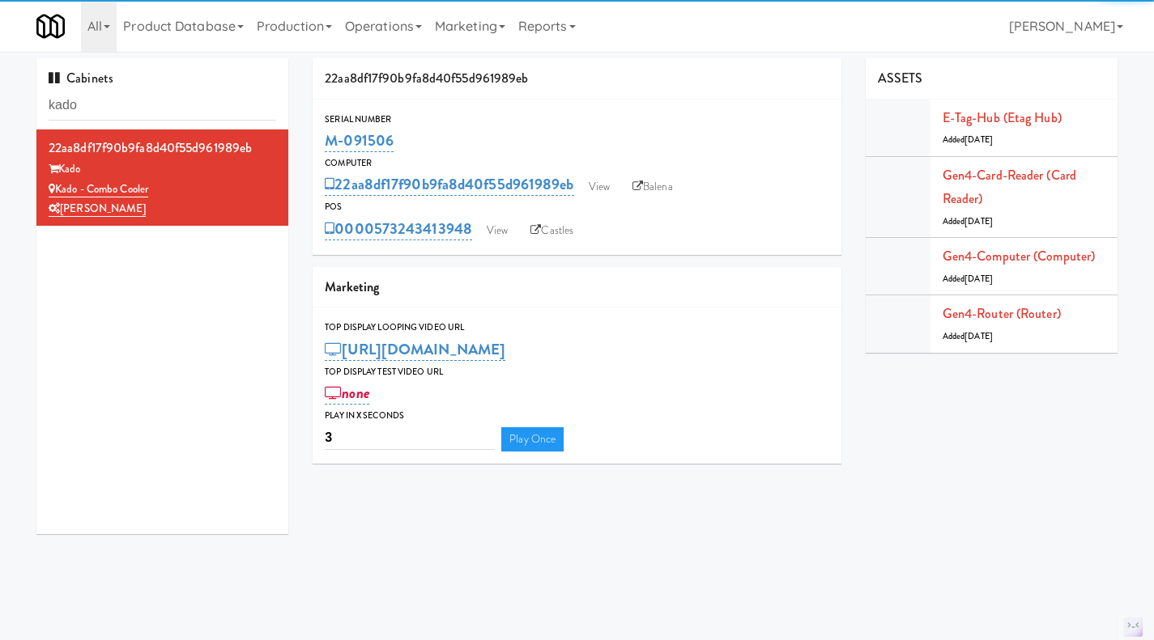
drag, startPoint x: 393, startPoint y: 138, endPoint x: 325, endPoint y: 141, distance: 68.0
click at [323, 142] on div "Serial Number M-091506" at bounding box center [576, 134] width 529 height 44
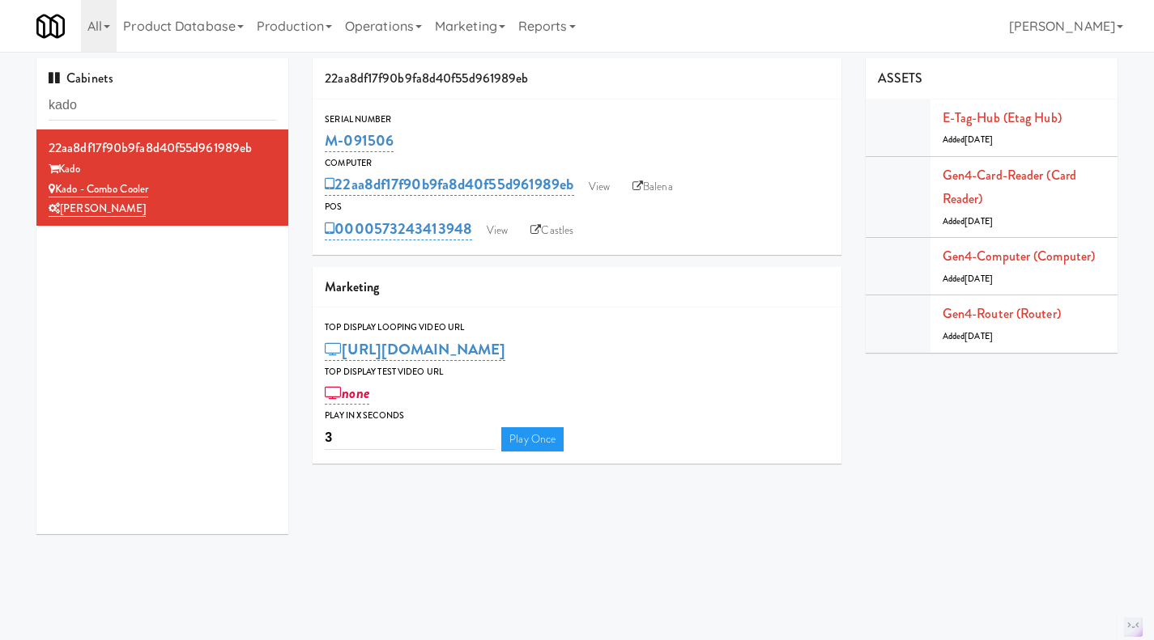
copy link "M-091506"
click at [415, 135] on div "M-091506" at bounding box center [577, 141] width 504 height 28
drag, startPoint x: 393, startPoint y: 139, endPoint x: 324, endPoint y: 148, distance: 70.2
click at [324, 148] on div "Serial Number M-091506" at bounding box center [576, 134] width 529 height 44
copy link "M-091506"
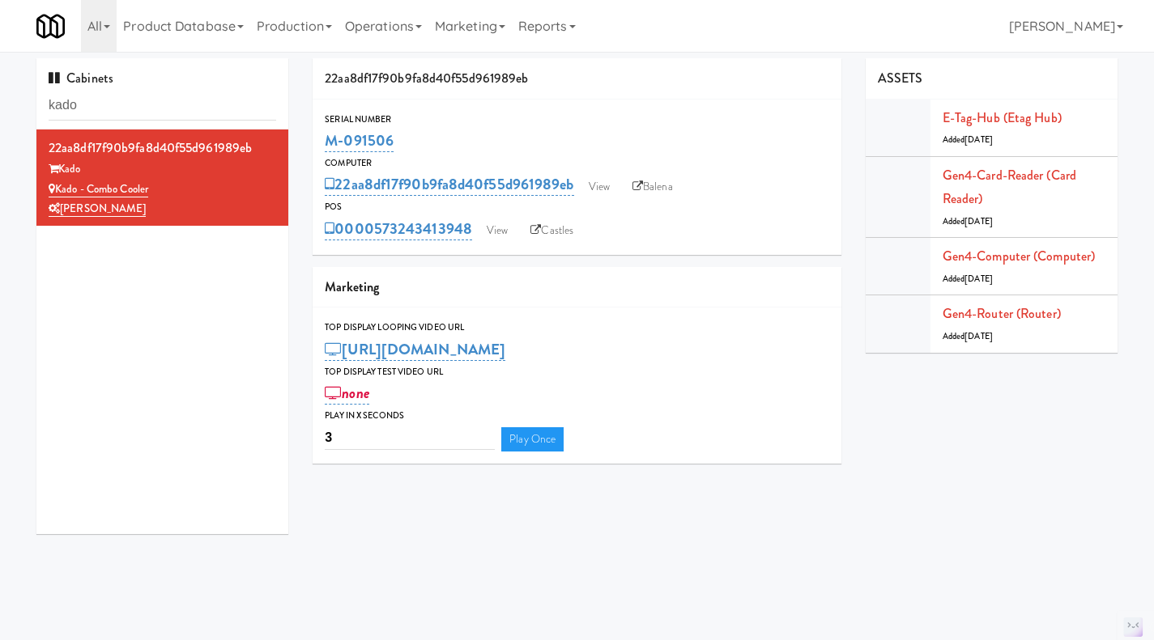
drag, startPoint x: 96, startPoint y: 170, endPoint x: 61, endPoint y: 167, distance: 35.8
click at [61, 167] on div "Kado" at bounding box center [162, 169] width 227 height 20
copy div "Kado"
